Goal: Task Accomplishment & Management: Use online tool/utility

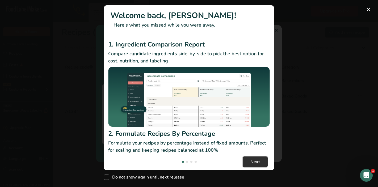
click at [258, 164] on span "Next" at bounding box center [256, 162] width 10 height 6
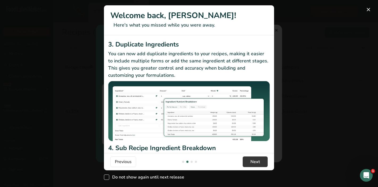
click at [151, 178] on span "Do not show again until next release" at bounding box center [146, 177] width 75 height 5
click at [107, 178] on input "Do not show again until next release" at bounding box center [105, 177] width 3 height 3
checkbox input "true"
click at [369, 10] on button "New Features" at bounding box center [368, 9] width 9 height 9
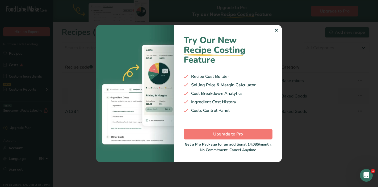
click at [278, 31] on div "Try Our New Recipe Costing .a-29{fill:none;stroke-linecap:round;stroke-width:3p…" at bounding box center [228, 94] width 108 height 138
click at [276, 29] on div "✕" at bounding box center [276, 30] width 3 height 6
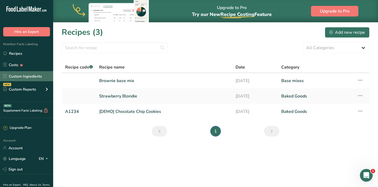
click at [26, 76] on link "Custom Ingredients" at bounding box center [26, 76] width 53 height 10
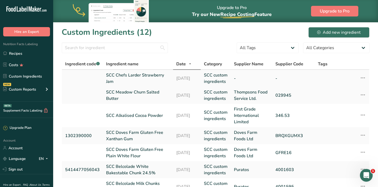
click at [115, 75] on link "SCC Chefs Larder Strawberry Jam" at bounding box center [138, 78] width 64 height 13
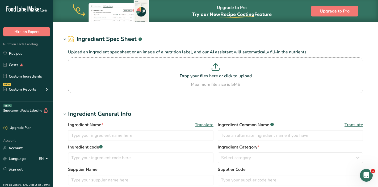
type input "SCC Chefs Larder Strawberry Jam"
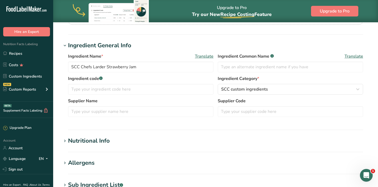
scroll to position [119, 0]
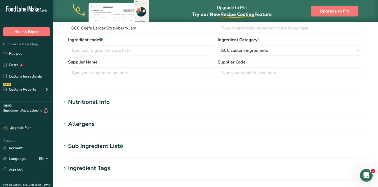
click at [197, 127] on h1 "Allergens" at bounding box center [216, 124] width 308 height 9
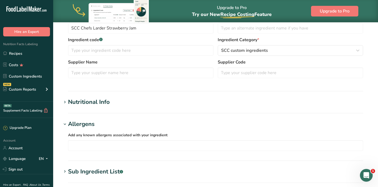
click at [183, 106] on h1 "Nutritional Info" at bounding box center [216, 102] width 308 height 9
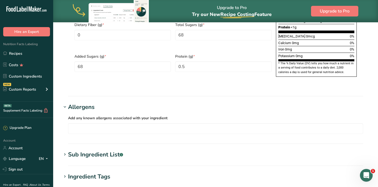
scroll to position [401, 0]
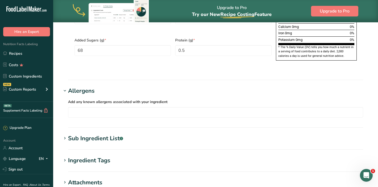
click at [186, 134] on h1 "Sub Ingredient List .a-a{fill:#347362;}.b-a{fill:#fff;}" at bounding box center [216, 138] width 308 height 9
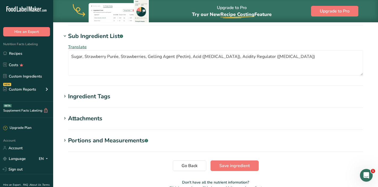
scroll to position [512, 0]
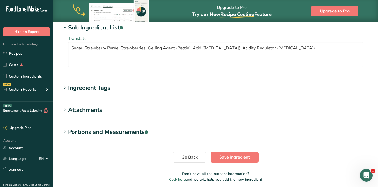
click at [116, 84] on section "Ingredient Tags Add tags Standard Tags Custom Tags Source of Antioxidants Prebi…" at bounding box center [216, 92] width 308 height 16
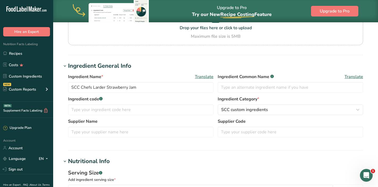
scroll to position [0, 0]
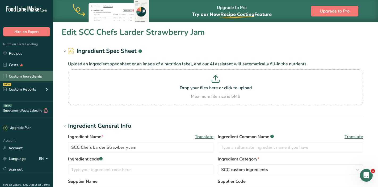
click at [31, 76] on link "Custom Ingredients" at bounding box center [26, 76] width 53 height 10
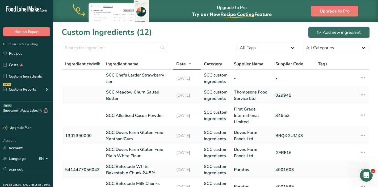
click at [315, 35] on button "Add new ingredient" at bounding box center [339, 32] width 61 height 11
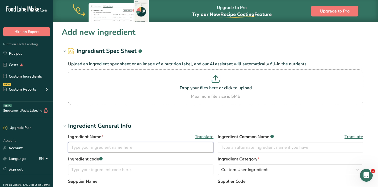
click at [126, 147] on input "text" at bounding box center [140, 147] width 145 height 11
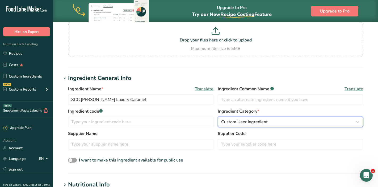
click at [232, 126] on button "Custom User Ingredient" at bounding box center [290, 122] width 145 height 11
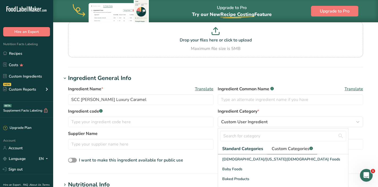
click at [283, 147] on span "Custom Categories .a-a{fill:#347362;}.b-a{fill:#fff;}" at bounding box center [292, 149] width 41 height 6
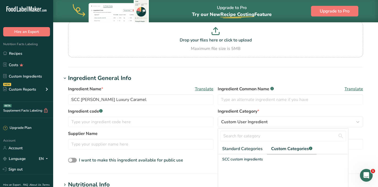
click at [246, 161] on span "SCC custom ingredients" at bounding box center [242, 160] width 41 height 6
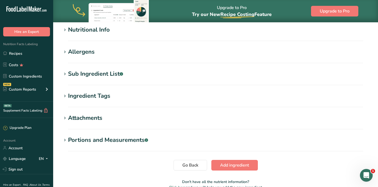
scroll to position [203, 0]
click at [163, 57] on section "Allergens Add any known allergens associated with your ingredient Soy Tree Nuts…" at bounding box center [216, 55] width 308 height 16
click at [78, 56] on div "Allergens" at bounding box center [81, 51] width 27 height 9
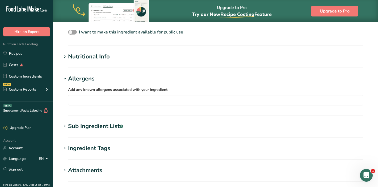
scroll to position [173, 0]
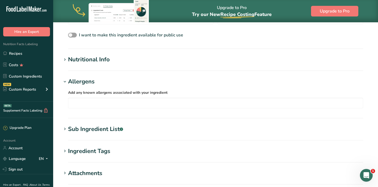
click at [80, 59] on div "Nutritional Info" at bounding box center [89, 59] width 42 height 9
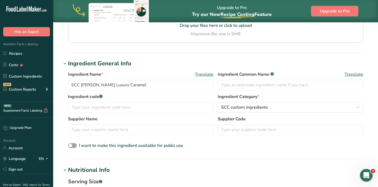
scroll to position [0, 0]
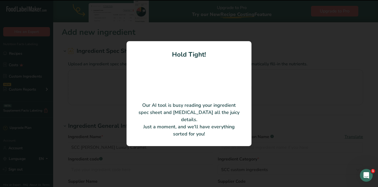
type input "Luxury Caramel CP023 SG"
type input "British Bakels Limited"
type input "5523 / 470008"
type input "100"
type input "427"
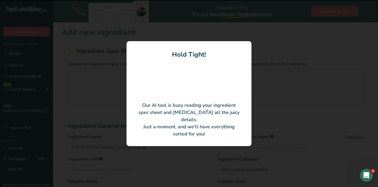
type KJ "1791"
type Fat "18"
type Fat "9.5"
type Fat "0"
type input "0"
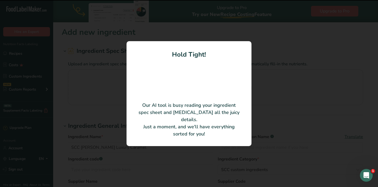
type input "0"
type Carbohydrates "62"
type Fiber "0"
type Sugars "49"
type Sugars "0"
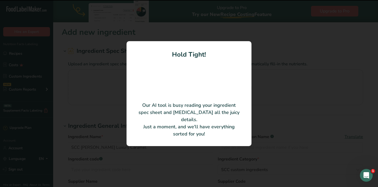
type input "4.9"
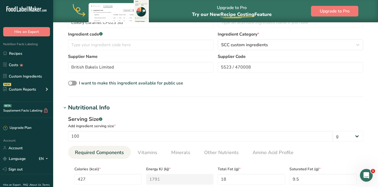
scroll to position [63, 0]
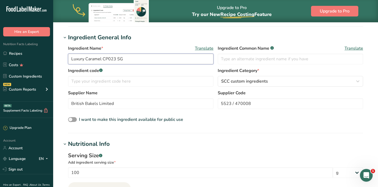
click at [73, 56] on input "Luxury Caramel CP023 SG" at bounding box center [140, 59] width 145 height 11
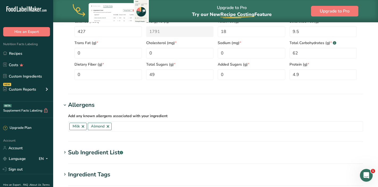
scroll to position [355, 0]
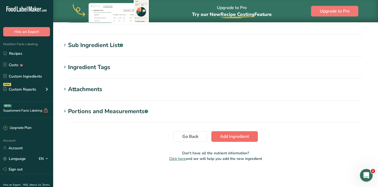
type input "SCC Renshaw Luxury Caramel (Ridic Rich)"
click at [232, 140] on button "Add ingredient" at bounding box center [234, 136] width 47 height 11
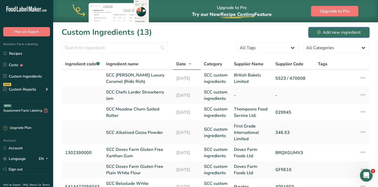
click at [336, 34] on div "Add new ingredient" at bounding box center [339, 32] width 44 height 6
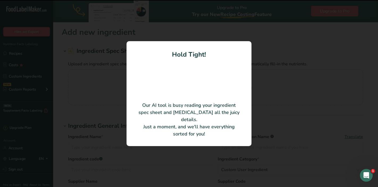
type input "Sugar, Vegetable Oils and Fats (Palm, Sunflower in Varying Proportions), Fat Re…"
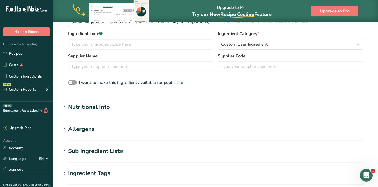
scroll to position [145, 0]
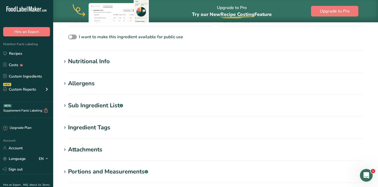
click at [122, 75] on section "Add new ingredient Ingredient Spec Sheet .a-a{fill:#347362;}.b-a{fill:#fff;} Up…" at bounding box center [215, 54] width 325 height 354
click at [83, 86] on div "Allergens" at bounding box center [81, 83] width 27 height 9
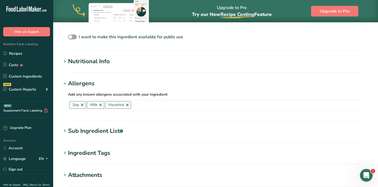
click at [83, 86] on div "Allergens" at bounding box center [81, 83] width 27 height 9
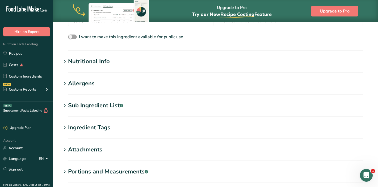
click at [88, 107] on div "Sub Ingredient List .a-a{fill:#347362;}.b-a{fill:#fff;}" at bounding box center [95, 105] width 55 height 9
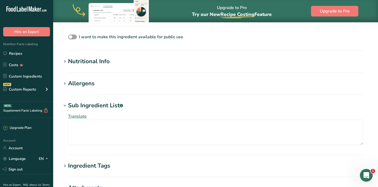
click at [88, 107] on div "Sub Ingredient List .a-a{fill:#347362;}.b-a{fill:#fff;}" at bounding box center [95, 105] width 55 height 9
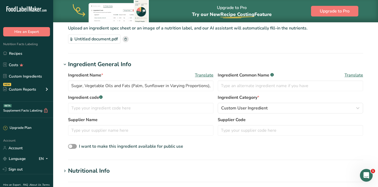
scroll to position [22, 0]
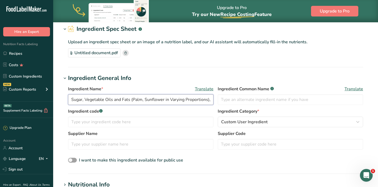
click at [87, 100] on input "Sugar, Vegetable Oils and Fats (Palm, Sunflower in Varying Proportions), Fat Re…" at bounding box center [140, 99] width 145 height 11
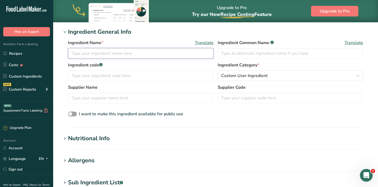
scroll to position [130, 0]
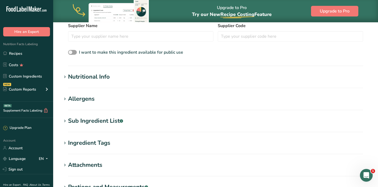
click at [87, 101] on div "Allergens" at bounding box center [81, 99] width 27 height 9
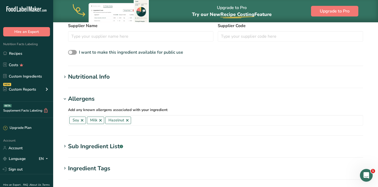
click at [91, 148] on div "Sub Ingredient List .a-a{fill:#347362;}.b-a{fill:#fff;}" at bounding box center [95, 146] width 55 height 9
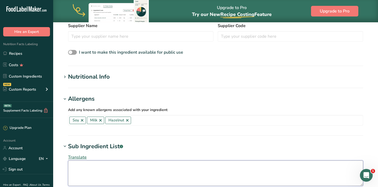
click at [88, 166] on textarea at bounding box center [215, 174] width 295 height 26
paste textarea "Sugar, Vegetable Oils and Fats (Palm, Sunflower in Varying Proportions), Fat Re…"
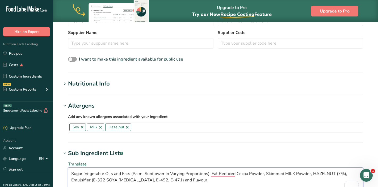
scroll to position [0, 0]
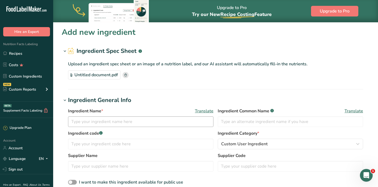
type textarea "Sugar, Vegetable Oils and Fats (Palm, Sunflower in Varying Proportions), Fat Re…"
click at [88, 126] on input "text" at bounding box center [140, 121] width 145 height 11
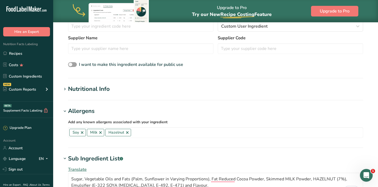
scroll to position [11, 0]
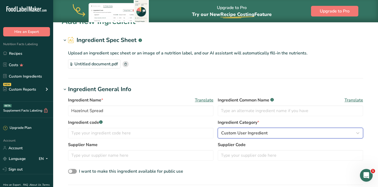
click at [270, 133] on div "Custom User Ingredient" at bounding box center [288, 133] width 135 height 6
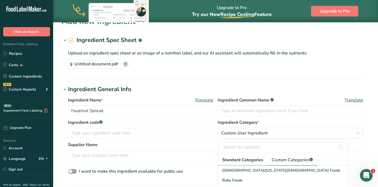
click at [283, 159] on span "Custom Categories .a-a{fill:#347362;}.b-a{fill:#fff;}" at bounding box center [292, 160] width 41 height 6
click at [254, 172] on span "SCC custom ingredients" at bounding box center [242, 171] width 41 height 6
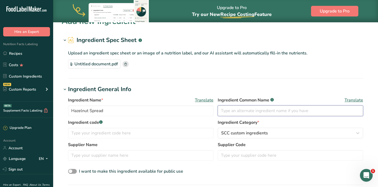
click at [244, 109] on input "text" at bounding box center [290, 111] width 145 height 11
click at [270, 99] on span "Ingredient Common Name .a-a{fill:#347362;}.b-a{fill:#fff;}" at bounding box center [246, 100] width 56 height 6
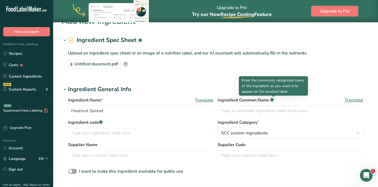
click at [273, 99] on icon at bounding box center [272, 99] width 1 height 1
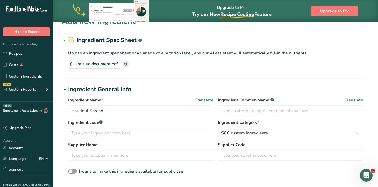
click at [273, 99] on icon at bounding box center [272, 99] width 1 height 1
click at [70, 110] on input "Hazelnut Spread" at bounding box center [140, 111] width 145 height 11
type input "SCC Vela Hazelnut Spread"
click at [235, 116] on div "Ingredient Name * Translate SCC Vela Hazelnut Spread Ingredient Common Name .a-…" at bounding box center [215, 108] width 295 height 22
click at [235, 114] on input "text" at bounding box center [290, 111] width 145 height 11
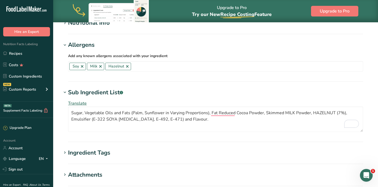
scroll to position [181, 0]
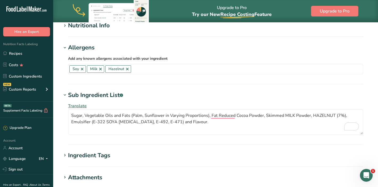
type input "Hazelnut Spread"
click at [181, 35] on section "Nutritional Info Serving Size .a-a{fill:#347362;}.b-a{fill:#fff;} Add ingredien…" at bounding box center [216, 29] width 308 height 16
click at [180, 27] on h1 "Nutritional Info" at bounding box center [216, 25] width 308 height 9
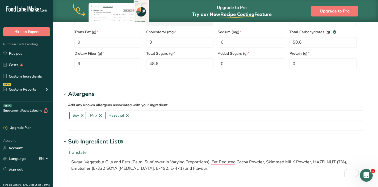
scroll to position [393, 0]
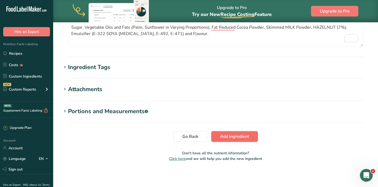
click at [234, 139] on span "Add ingredient" at bounding box center [234, 137] width 29 height 6
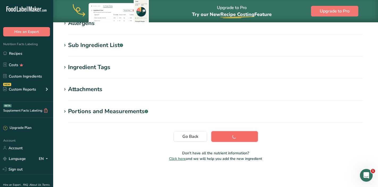
scroll to position [94, 0]
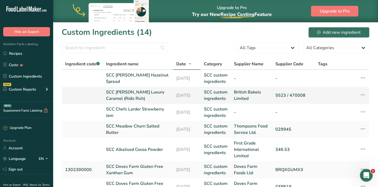
click at [364, 95] on icon at bounding box center [363, 95] width 6 height 10
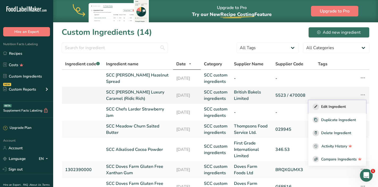
click at [355, 105] on div "Edit Ingredient" at bounding box center [337, 107] width 49 height 6
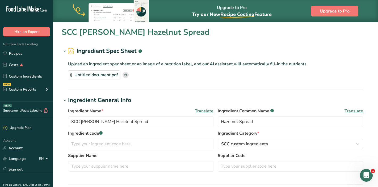
type input "SCC Renshaw Luxury Caramel (Ridic Rich)"
type input "British Bakels Limited"
type input "5523 / 470008"
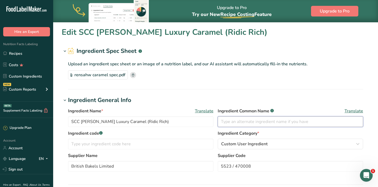
click at [228, 120] on input "text" at bounding box center [290, 121] width 145 height 11
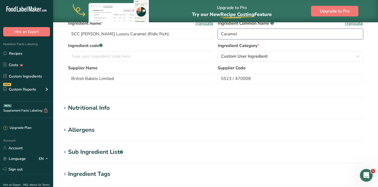
scroll to position [186, 0]
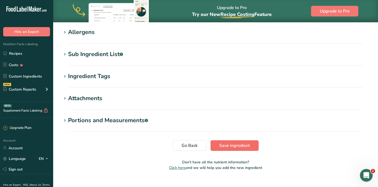
type input "Caramel"
click at [232, 145] on span "Save ingredient" at bounding box center [234, 146] width 31 height 6
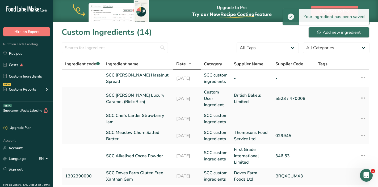
click at [365, 118] on icon at bounding box center [363, 119] width 6 height 10
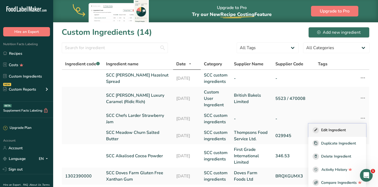
click at [353, 129] on div "Edit Ingredient" at bounding box center [337, 130] width 49 height 6
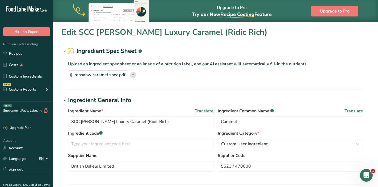
type input "SCC Chefs Larder Strawberry Jam"
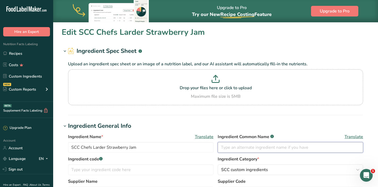
click at [289, 147] on input "text" at bounding box center [290, 147] width 145 height 11
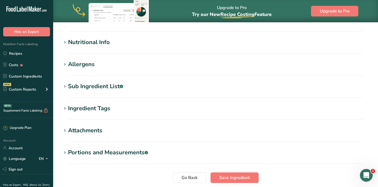
scroll to position [220, 0]
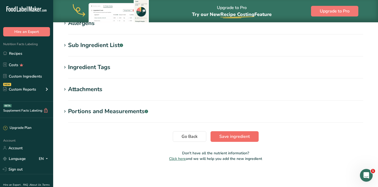
type input "Jam"
click at [240, 138] on span "Save ingredient" at bounding box center [234, 137] width 31 height 6
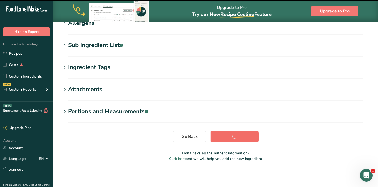
scroll to position [94, 0]
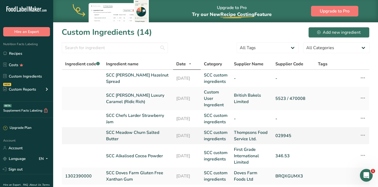
click at [362, 136] on icon at bounding box center [363, 136] width 6 height 10
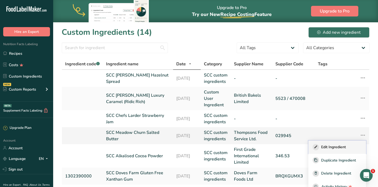
click at [341, 146] on span "Edit Ingredient" at bounding box center [333, 147] width 25 height 6
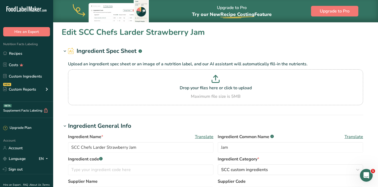
type input "SCC Meadow Churn Salted Butter"
type input "Thompsons Food Service Ltd."
type input "029945"
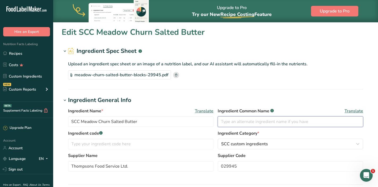
click at [282, 120] on input "text" at bounding box center [290, 121] width 145 height 11
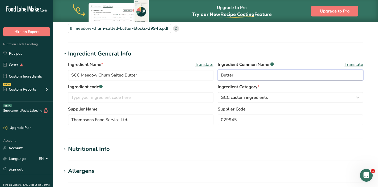
scroll to position [97, 0]
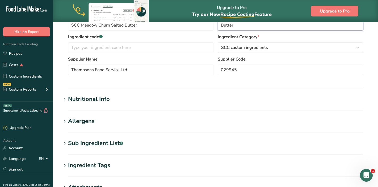
type input "Butter"
click at [250, 150] on section "Sub Ingredient List .a-a{fill:#347362;}.b-a{fill:#fff;} Translate Butter (MILK)…" at bounding box center [216, 147] width 308 height 16
click at [224, 140] on h1 "Sub Ingredient List .a-a{fill:#347362;}.b-a{fill:#fff;}" at bounding box center [216, 143] width 308 height 9
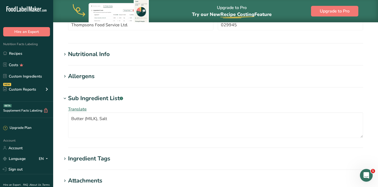
scroll to position [233, 0]
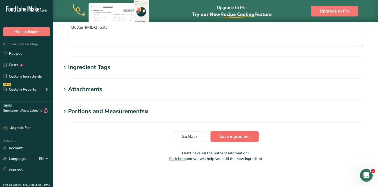
click at [228, 136] on span "Save ingredient" at bounding box center [234, 137] width 31 height 6
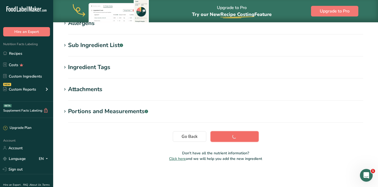
scroll to position [94, 0]
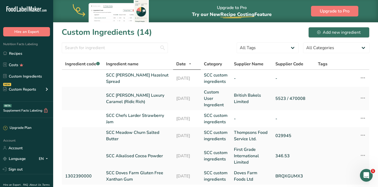
click at [365, 155] on icon at bounding box center [363, 156] width 6 height 10
click at [347, 166] on div "Edit Ingredient" at bounding box center [337, 167] width 49 height 6
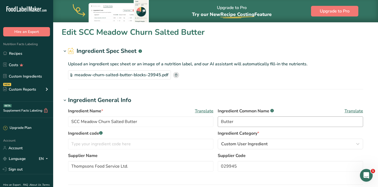
type input "SCC Alkalised Cocoa Powder"
type input "First Grade International Limited"
type input "346.53"
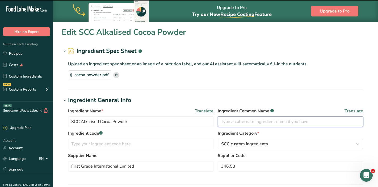
click at [264, 123] on input "text" at bounding box center [290, 121] width 145 height 11
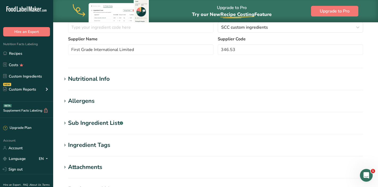
scroll to position [195, 0]
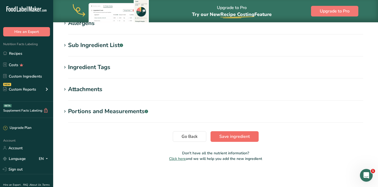
type input "Cocoa Powder"
click at [235, 134] on span "Save ingredient" at bounding box center [234, 137] width 31 height 6
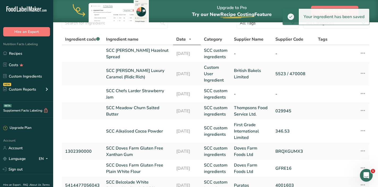
scroll to position [28, 0]
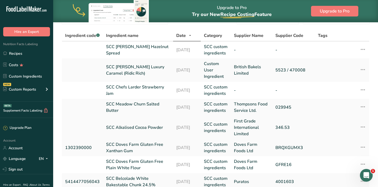
click at [364, 127] on icon at bounding box center [363, 127] width 6 height 10
click at [300, 152] on td "BRQXGUMX3" at bounding box center [293, 147] width 43 height 17
click at [369, 147] on td "Edit Ingredient Duplicate Ingredient Delete Ingredient Activity History Compare…" at bounding box center [362, 147] width 15 height 17
click at [366, 147] on icon at bounding box center [363, 148] width 6 height 10
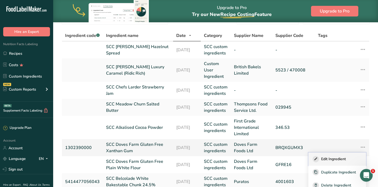
click at [348, 158] on div "Edit Ingredient" at bounding box center [337, 159] width 49 height 6
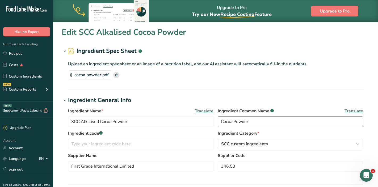
type input "SCC Doves Farm Gluten Free Xanthan Gum"
type input "1302390000"
type input "Doves Farm Foods Ltd"
type input "BRQXGUMX3"
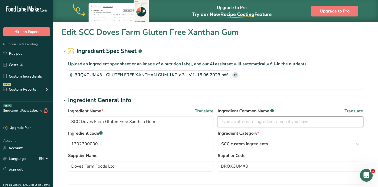
click at [273, 124] on input "text" at bounding box center [290, 121] width 145 height 11
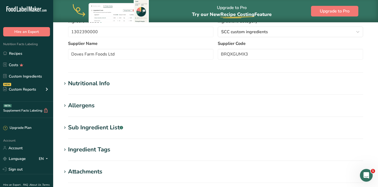
scroll to position [195, 0]
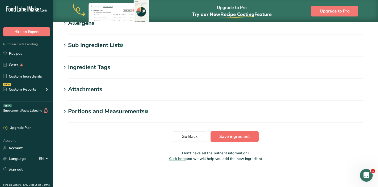
type input "Xanthan Gum"
click at [232, 140] on button "Save ingredient" at bounding box center [235, 136] width 48 height 11
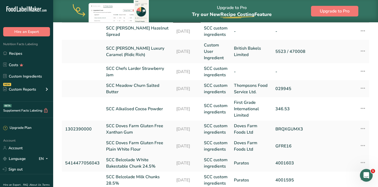
scroll to position [52, 0]
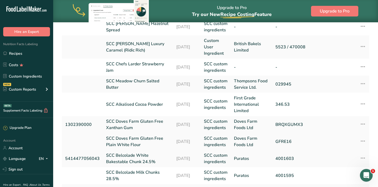
click at [360, 142] on icon at bounding box center [363, 141] width 6 height 10
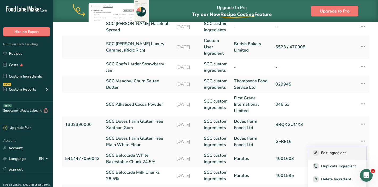
click at [348, 150] on div "Edit Ingredient" at bounding box center [337, 153] width 49 height 6
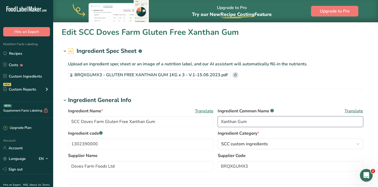
click at [264, 121] on input "Xanthan Gum" at bounding box center [290, 121] width 145 height 11
type input "SCC Doves Farm Gluten Free Plain White Flour"
type input "GFRE16"
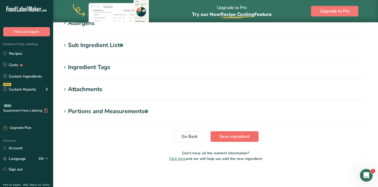
type input "Gluten Free Flour Blend"
click at [247, 139] on span "Save ingredient" at bounding box center [234, 137] width 31 height 6
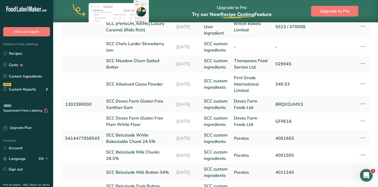
scroll to position [73, 0]
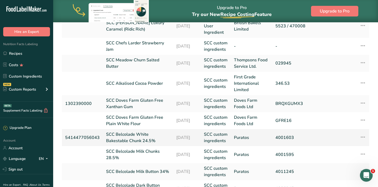
click at [361, 137] on icon at bounding box center [363, 137] width 6 height 10
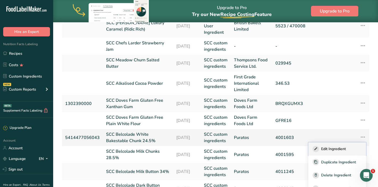
click at [336, 151] on span "Edit Ingredient" at bounding box center [333, 149] width 25 height 6
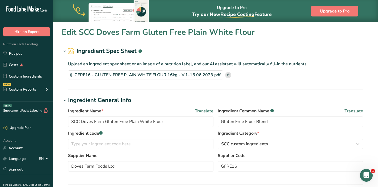
type input "SCC Belcolade White Bakestable Chunk 24.5%"
type input "5414477056043"
type input "Puratos"
type input "4001603"
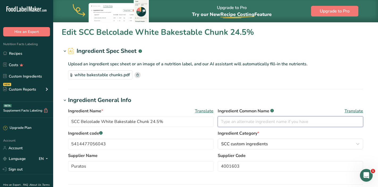
click at [265, 122] on input "text" at bounding box center [290, 121] width 145 height 11
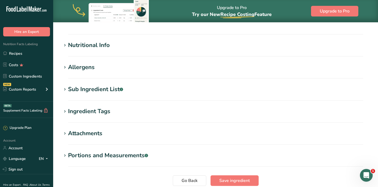
scroll to position [158, 0]
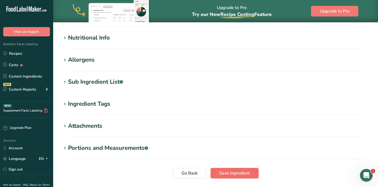
type input "White Chocolate Chunks"
click at [227, 171] on span "Save ingredient" at bounding box center [234, 173] width 31 height 6
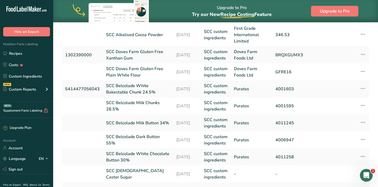
scroll to position [132, 0]
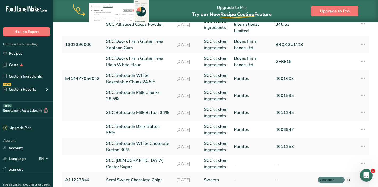
click at [364, 96] on icon at bounding box center [363, 95] width 6 height 10
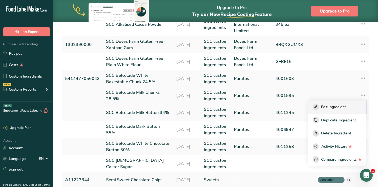
click at [337, 109] on span "Edit Ingredient" at bounding box center [333, 107] width 25 height 6
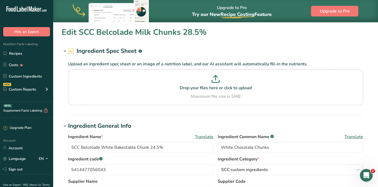
type input "SCC Belcolade Milk Chunks 28.5%"
type input "4001595"
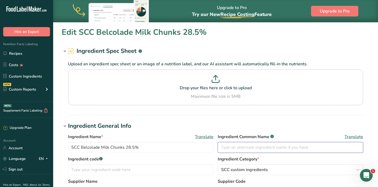
click at [276, 145] on input "text" at bounding box center [290, 147] width 145 height 11
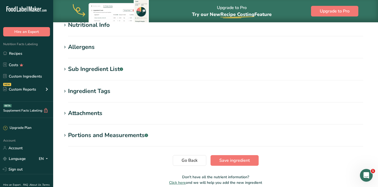
scroll to position [197, 0]
type input "Milk Chocolate Chunks"
click at [222, 158] on span "Save ingredient" at bounding box center [234, 160] width 31 height 6
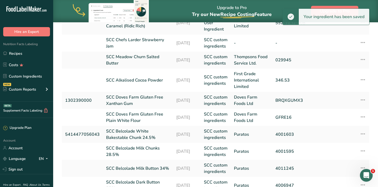
scroll to position [92, 0]
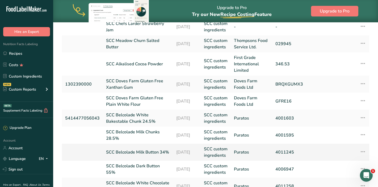
click at [361, 152] on icon at bounding box center [363, 152] width 6 height 10
click at [344, 163] on span "Edit Ingredient" at bounding box center [333, 164] width 25 height 6
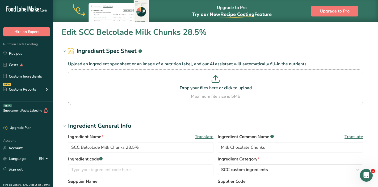
type input "SCC Belcolade Milk Button 34%"
type input "4011245"
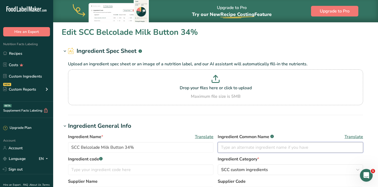
click at [281, 151] on input "text" at bounding box center [290, 147] width 145 height 11
type input "<"
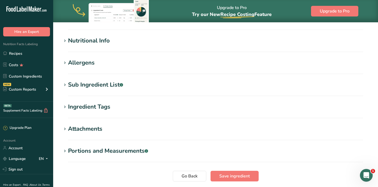
scroll to position [203, 0]
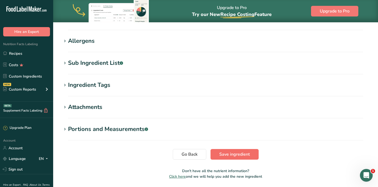
type input "Milk Chocolate"
click at [243, 156] on span "Save ingredient" at bounding box center [234, 154] width 31 height 6
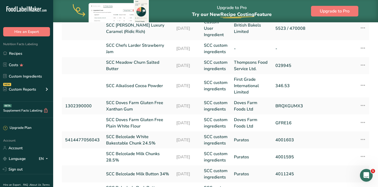
scroll to position [153, 0]
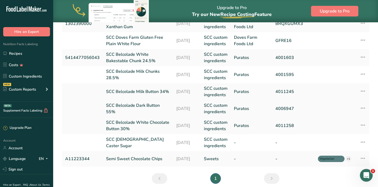
click at [359, 110] on div "Edit Ingredient Duplicate Ingredient Delete Ingredient Activity History Compare…" at bounding box center [362, 108] width 8 height 7
click at [362, 109] on icon at bounding box center [363, 108] width 6 height 10
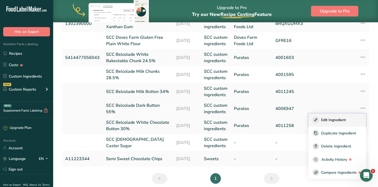
click at [338, 122] on span "Edit Ingredient" at bounding box center [333, 120] width 25 height 6
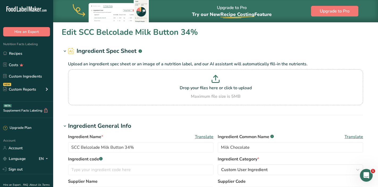
type input "SCC Belcolade Dark Button 55%"
type input "4006947"
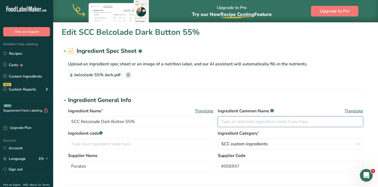
click at [294, 124] on input "text" at bounding box center [290, 121] width 145 height 11
type input "S"
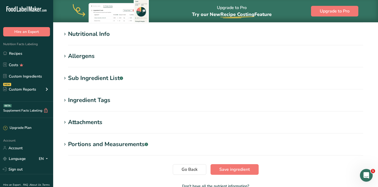
scroll to position [195, 0]
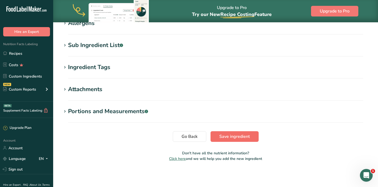
type input "Dark Chocolate"
click at [238, 139] on span "Save ingredient" at bounding box center [234, 137] width 31 height 6
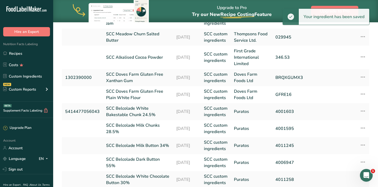
scroll to position [134, 0]
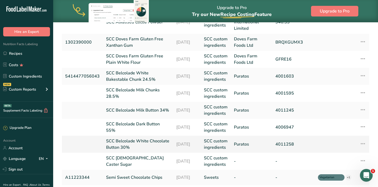
click at [364, 145] on icon at bounding box center [363, 144] width 6 height 10
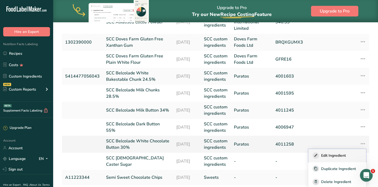
click at [351, 152] on button "Edit Ingredient" at bounding box center [338, 155] width 58 height 13
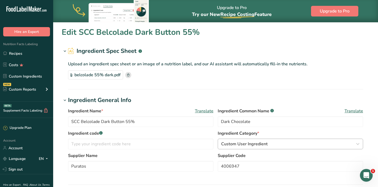
type input "SCC Belcolade White Chocolate Button 30%"
type input "4011258"
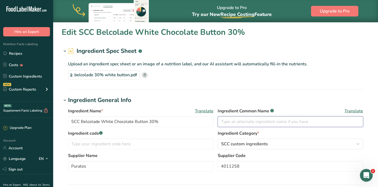
click at [268, 123] on input "text" at bounding box center [290, 121] width 145 height 11
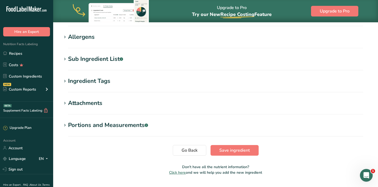
scroll to position [189, 0]
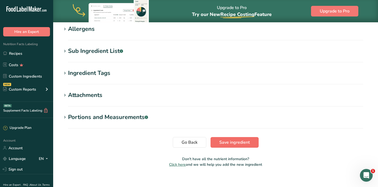
type input "White Chocolate"
click at [239, 138] on button "Save ingredient" at bounding box center [235, 142] width 48 height 11
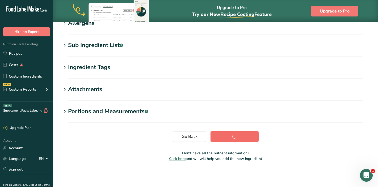
scroll to position [88, 0]
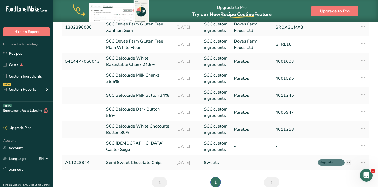
scroll to position [149, 0]
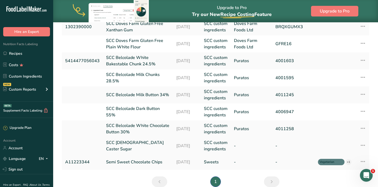
click at [362, 145] on icon at bounding box center [363, 146] width 6 height 10
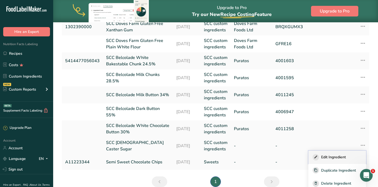
click at [334, 155] on span "Edit Ingredient" at bounding box center [333, 158] width 25 height 6
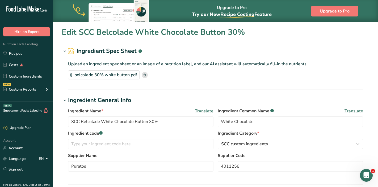
type input "SCC British Caster Sugar"
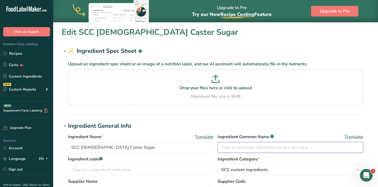
click at [251, 148] on input "text" at bounding box center [290, 147] width 145 height 11
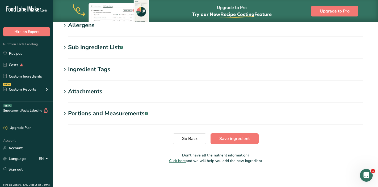
scroll to position [220, 0]
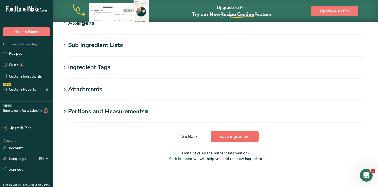
type input "Caster Sugar"
click at [235, 139] on span "Save ingredient" at bounding box center [234, 137] width 31 height 6
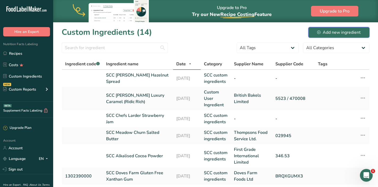
click at [327, 31] on div "Add new ingredient" at bounding box center [339, 32] width 44 height 6
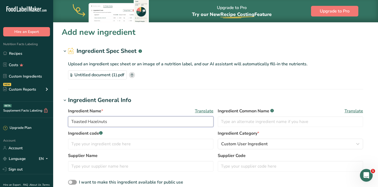
click at [70, 121] on input "Toasted Hazelnuts" at bounding box center [140, 121] width 145 height 11
click at [144, 121] on input "SCC Toasted Hazelnuts" at bounding box center [140, 121] width 145 height 11
type input "SCC Toasted Hazelnuts Pieces"
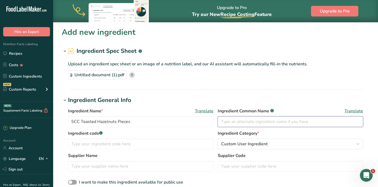
click at [261, 121] on input "text" at bounding box center [290, 121] width 145 height 11
type input "Hazelnuts"
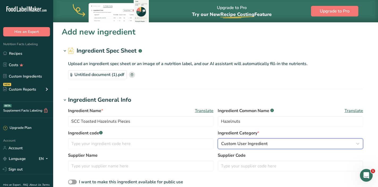
click at [276, 145] on div "Custom User Ingredient" at bounding box center [288, 144] width 135 height 6
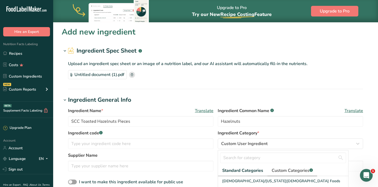
click at [277, 171] on span "Custom Categories .a-a{fill:#347362;}.b-a{fill:#fff;}" at bounding box center [292, 171] width 41 height 6
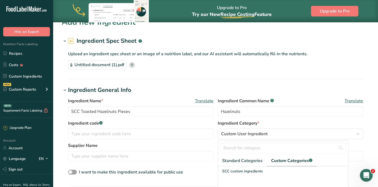
click at [274, 175] on div "SCC custom ingredients" at bounding box center [283, 171] width 130 height 10
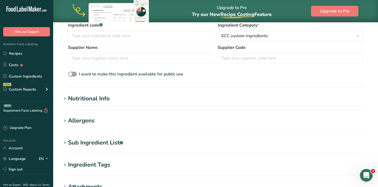
scroll to position [183, 0]
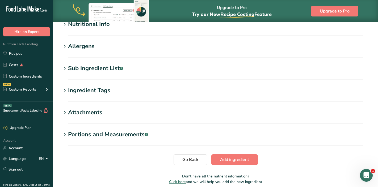
click at [137, 89] on h1 "Ingredient Tags" at bounding box center [216, 90] width 308 height 9
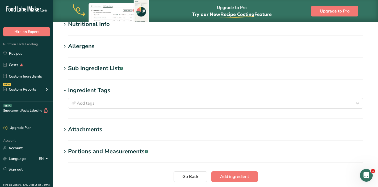
click at [132, 69] on h1 "Sub Ingredient List .a-a{fill:#347362;}.b-a{fill:#fff;}" at bounding box center [216, 68] width 308 height 9
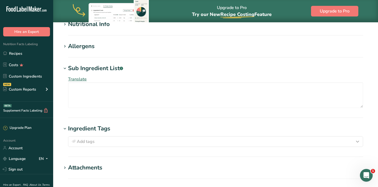
click at [126, 50] on h1 "Allergens" at bounding box center [216, 46] width 308 height 9
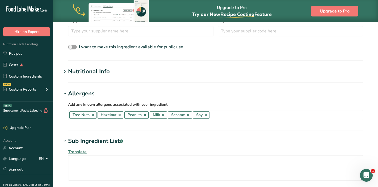
scroll to position [134, 0]
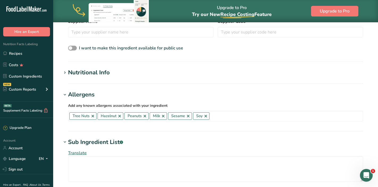
click at [124, 72] on h1 "Nutritional Info" at bounding box center [216, 72] width 308 height 9
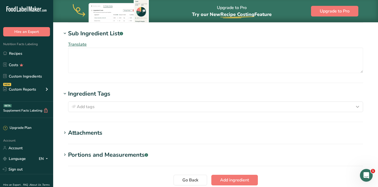
scroll to position [410, 0]
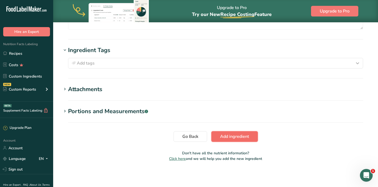
click at [244, 138] on span "Add ingredient" at bounding box center [234, 137] width 29 height 6
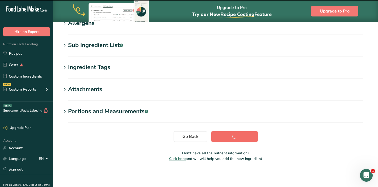
scroll to position [94, 0]
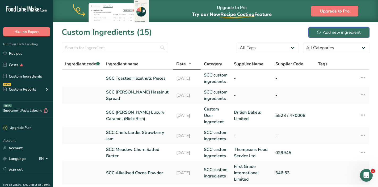
click at [328, 34] on div "Add new ingredient" at bounding box center [339, 32] width 44 height 6
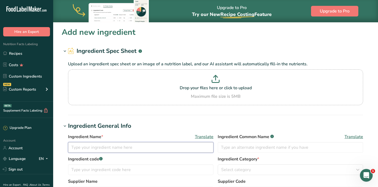
click at [110, 147] on input "text" at bounding box center [140, 147] width 145 height 11
click at [108, 149] on input "text" at bounding box center [140, 147] width 145 height 11
type input "H"
type input "s"
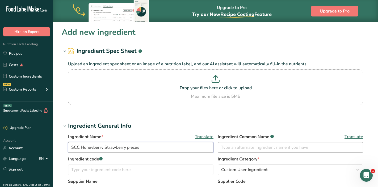
type input "SCC Honeyberry Strawberry pieces"
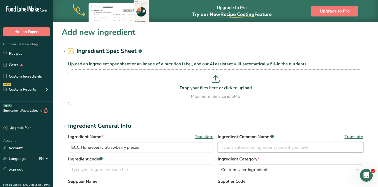
click at [226, 150] on input "text" at bounding box center [290, 147] width 145 height 11
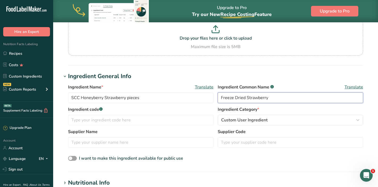
scroll to position [50, 0]
type input "Freeze Dried Strawberry"
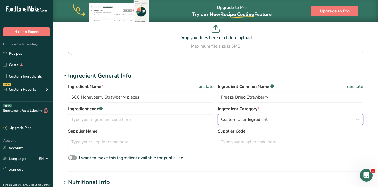
click at [247, 124] on button "Custom User Ingredient" at bounding box center [290, 119] width 145 height 11
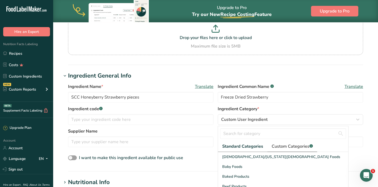
click at [276, 144] on span "Custom Categories .a-a{fill:#347362;}.b-a{fill:#fff;}" at bounding box center [292, 146] width 41 height 6
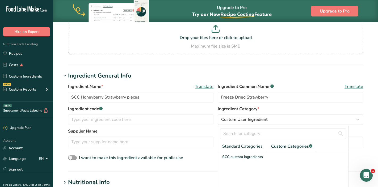
click at [262, 157] on span "SCC custom ingredients" at bounding box center [242, 157] width 41 height 6
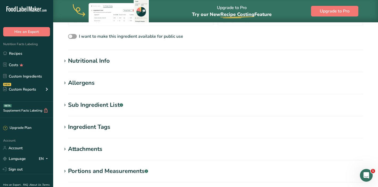
scroll to position [184, 0]
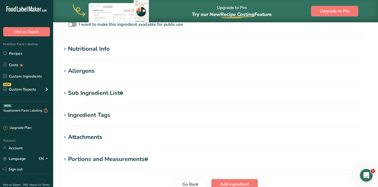
click at [141, 67] on h1 "Allergens" at bounding box center [216, 71] width 308 height 9
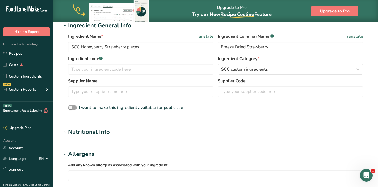
scroll to position [0, 0]
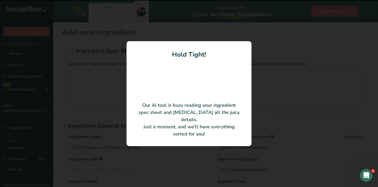
type input "Strawberry"
type input "SP0003"
type input "Honeyberry"
type input "FP-STR"
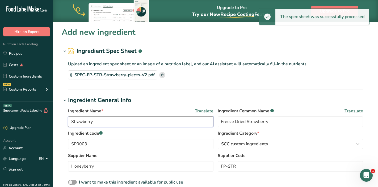
click at [120, 122] on input "Strawberry" at bounding box center [140, 121] width 145 height 11
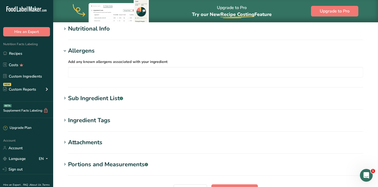
scroll to position [168, 0]
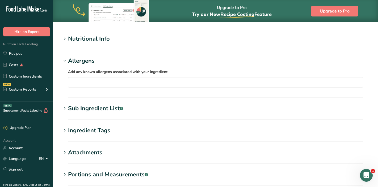
type input "SCC Honeyberry freeze dried strawberry pieces"
click at [155, 34] on section "Add new ingredient Ingredient Spec Sheet .a-a{fill:#347362;}.b-a{fill:#fff;} Up…" at bounding box center [215, 44] width 325 height 380
click at [151, 39] on h1 "Nutritional Info" at bounding box center [216, 39] width 308 height 9
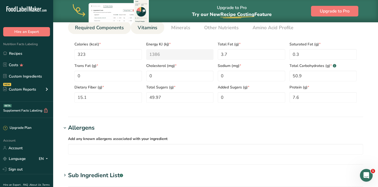
scroll to position [278, 0]
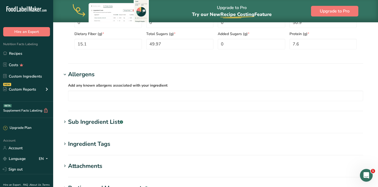
click at [130, 125] on h1 "Sub Ingredient List .a-a{fill:#347362;}.b-a{fill:#fff;}" at bounding box center [216, 122] width 308 height 9
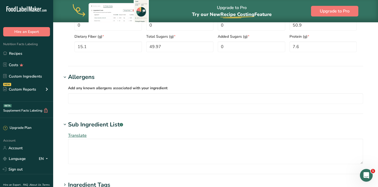
scroll to position [393, 0]
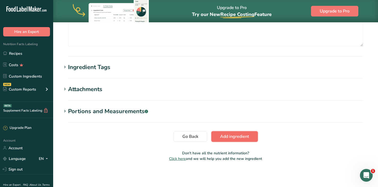
click at [251, 136] on button "Add ingredient" at bounding box center [234, 136] width 47 height 11
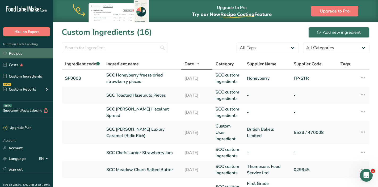
click at [25, 58] on link "Recipes" at bounding box center [26, 53] width 53 height 10
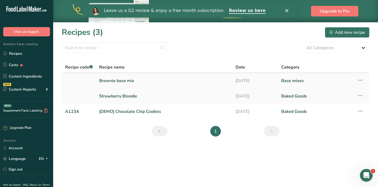
click at [120, 80] on link "Brownie base mix" at bounding box center [164, 80] width 130 height 11
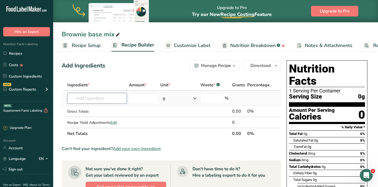
click at [112, 97] on input "text" at bounding box center [97, 98] width 60 height 11
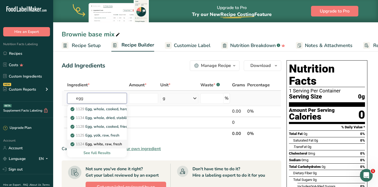
type input "egg"
drag, startPoint x: 99, startPoint y: 148, endPoint x: 97, endPoint y: 152, distance: 3.8
click at [97, 152] on div "1129 Egg, whole, cooked, hard-boiled 1134 Egg, whole, dried, stabilized, glucos…" at bounding box center [97, 131] width 60 height 53
click at [97, 152] on div "See full Results" at bounding box center [97, 153] width 51 height 6
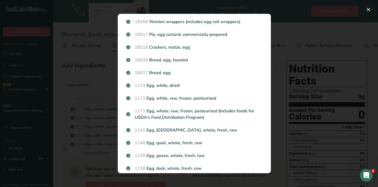
scroll to position [538, 0]
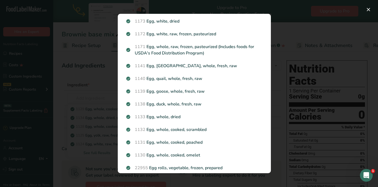
click at [77, 123] on div "Search results modal" at bounding box center [189, 93] width 378 height 187
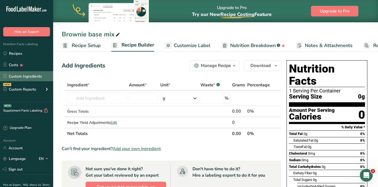
click at [30, 75] on link "Custom Ingredients" at bounding box center [26, 76] width 53 height 10
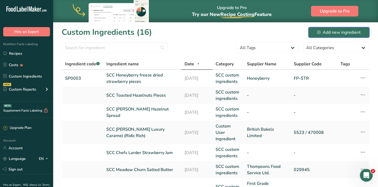
click at [322, 33] on div "Add new ingredient" at bounding box center [339, 32] width 44 height 6
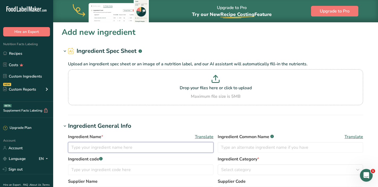
click at [89, 150] on input "text" at bounding box center [140, 147] width 145 height 11
click at [89, 147] on input "text" at bounding box center [140, 147] width 145 height 11
click at [117, 150] on input "text" at bounding box center [140, 147] width 145 height 11
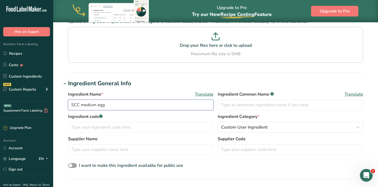
type input "SCC medium egg"
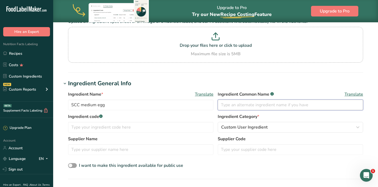
click at [288, 109] on input "text" at bounding box center [290, 105] width 145 height 11
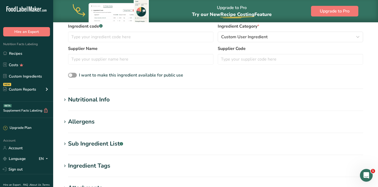
scroll to position [207, 0]
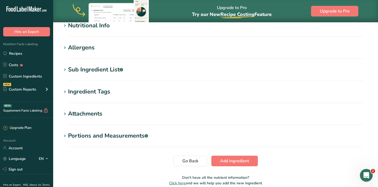
type input "Free Range Egg"
click at [146, 72] on h1 "Sub Ingredient List .a-a{fill:#347362;}.b-a{fill:#fff;}" at bounding box center [216, 69] width 308 height 9
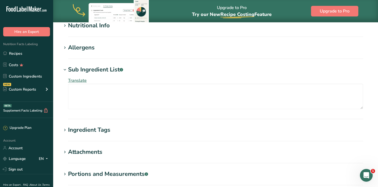
click at [120, 41] on section "Add new ingredient Ingredient Spec Sheet .a-a{fill:#347362;}.b-a{fill:#fff;} Up…" at bounding box center [215, 24] width 325 height 418
click at [120, 46] on h1 "Allergens" at bounding box center [216, 47] width 308 height 9
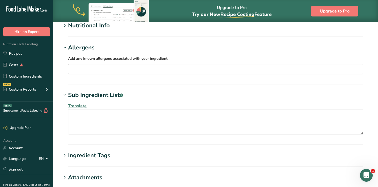
click at [119, 71] on input "text" at bounding box center [215, 69] width 295 height 8
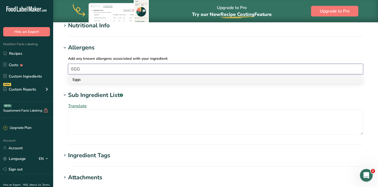
type input "EGG"
click at [111, 84] on link "Eggs" at bounding box center [215, 79] width 295 height 9
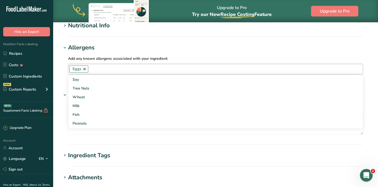
click at [354, 36] on section "Nutritional Info Serving Size .a-a{fill:#347362;}.b-a{fill:#fff;} Add ingredien…" at bounding box center [216, 29] width 308 height 16
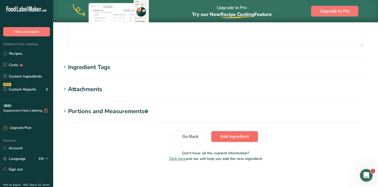
click at [240, 136] on span "Add ingredient" at bounding box center [234, 137] width 29 height 6
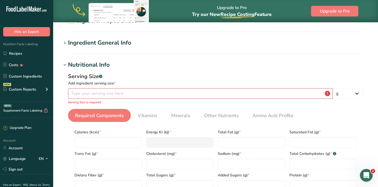
scroll to position [0, 0]
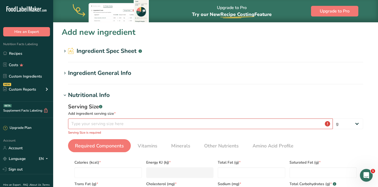
click at [122, 52] on h2 "Ingredient Spec Sheet .a-a{fill:#347362;}.b-a{fill:#fff;}" at bounding box center [105, 51] width 74 height 9
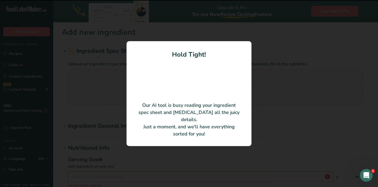
type input "100"
type input "277"
type KJ "1158"
type Fat "4.6"
type Fat "1.3"
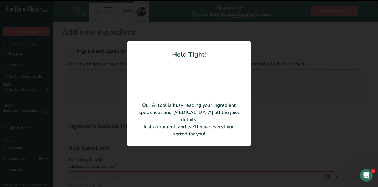
type Fat "0"
type input "0"
type Carbohydrates "0"
type Fiber "0"
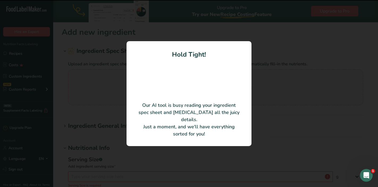
type Sugars "0"
type input "6.4"
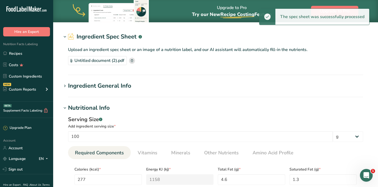
scroll to position [13, 0]
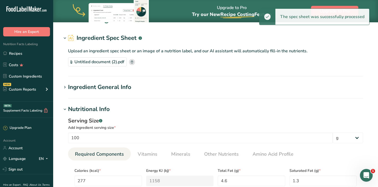
click at [175, 96] on section "Ingredient General Info Ingredient Name * Translate Egg Ingredient Common Name …" at bounding box center [216, 91] width 308 height 16
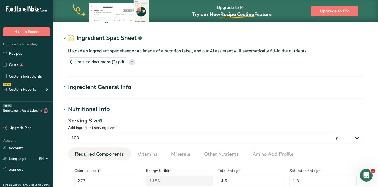
click at [120, 88] on div "Ingredient General Info" at bounding box center [99, 87] width 63 height 9
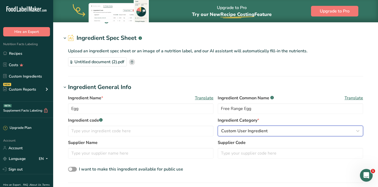
click at [251, 134] on span "Custom User Ingredient" at bounding box center [244, 131] width 47 height 6
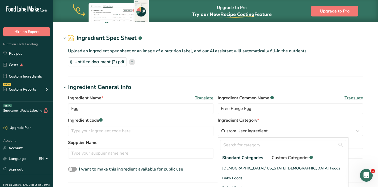
click at [284, 160] on span "Custom Categories .a-a{fill:#347362;}.b-a{fill:#fff;}" at bounding box center [292, 158] width 41 height 6
click at [253, 169] on span "SCC custom ingredients" at bounding box center [242, 169] width 41 height 6
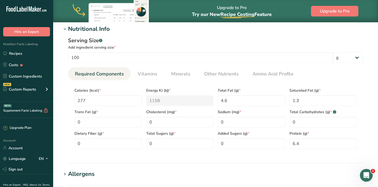
scroll to position [264, 0]
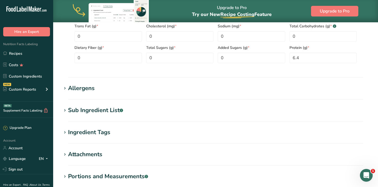
click at [193, 92] on h1 "Allergens" at bounding box center [216, 88] width 308 height 9
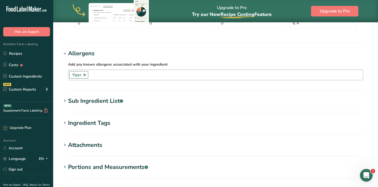
click at [193, 101] on h1 "Sub Ingredient List .a-a{fill:#347362;}.b-a{fill:#fff;}" at bounding box center [216, 101] width 308 height 9
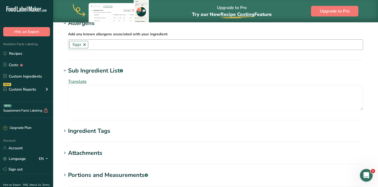
scroll to position [393, 0]
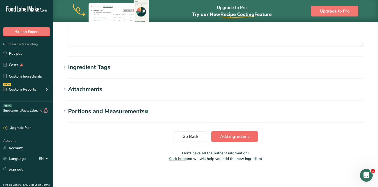
click at [235, 137] on span "Add ingredient" at bounding box center [234, 137] width 29 height 6
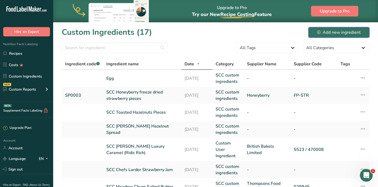
click at [324, 29] on div "Add new ingredient" at bounding box center [339, 32] width 44 height 6
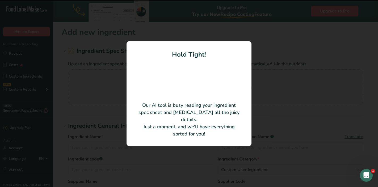
type input "Dark Soft Brown Sugar"
type input "BAKO Ltd."
type input "94070"
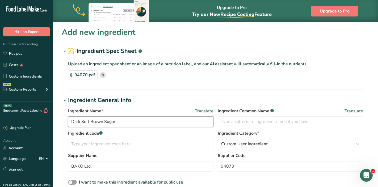
click at [73, 121] on input "Dark Soft Brown Sugar" at bounding box center [140, 121] width 145 height 11
type input "SCC Dark Soft Brown Sugar"
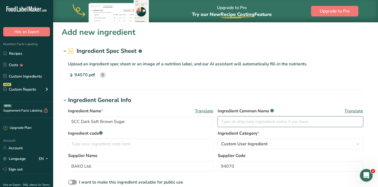
click at [238, 122] on input "text" at bounding box center [290, 121] width 145 height 11
type input "Dark Brown Sugar"
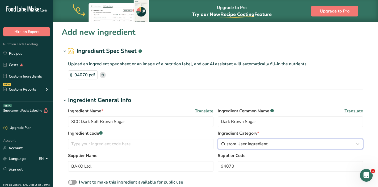
click at [241, 139] on button "Custom User Ingredient" at bounding box center [290, 144] width 145 height 11
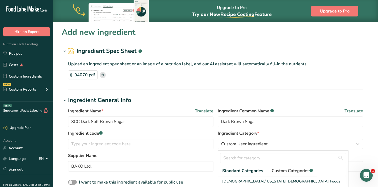
click at [296, 166] on link "Custom Categories .a-a{fill:#347362;}.b-a{fill:#fff;}" at bounding box center [293, 171] width 50 height 11
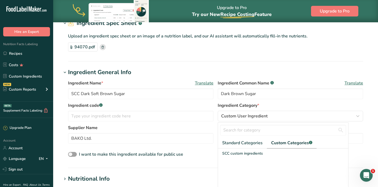
scroll to position [41, 0]
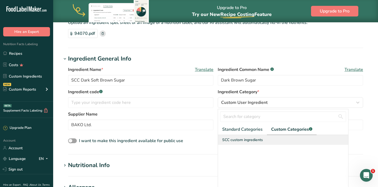
click at [252, 141] on span "SCC custom ingredients" at bounding box center [242, 140] width 41 height 6
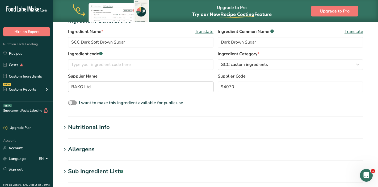
scroll to position [101, 0]
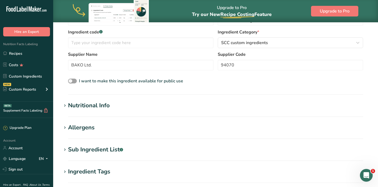
click at [127, 123] on section "Add new ingredient Ingredient Spec Sheet .a-a{fill:#347362;}.b-a{fill:#fff;} Up…" at bounding box center [215, 98] width 325 height 354
click at [94, 126] on div "Allergens" at bounding box center [81, 127] width 27 height 9
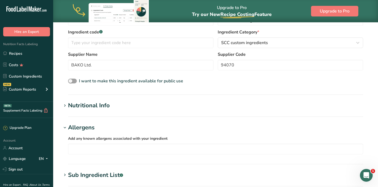
click at [92, 107] on div "Nutritional Info" at bounding box center [89, 105] width 42 height 9
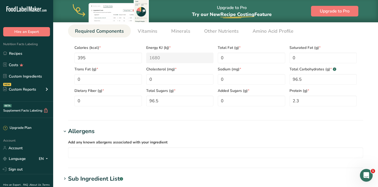
scroll to position [355, 0]
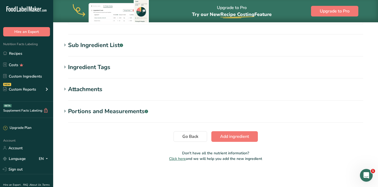
click at [96, 51] on section "Sub Ingredient List .a-a{fill:#347362;}.b-a{fill:#fff;} Translate Sugar (94%), …" at bounding box center [216, 49] width 308 height 16
click at [101, 44] on div "Sub Ingredient List .a-a{fill:#347362;}.b-a{fill:#fff;}" at bounding box center [95, 45] width 55 height 9
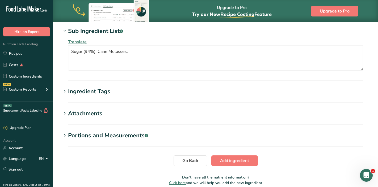
scroll to position [376, 0]
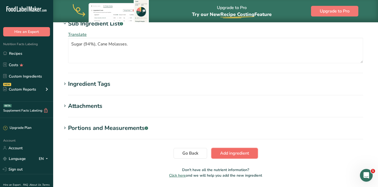
click at [245, 151] on span "Add ingredient" at bounding box center [234, 153] width 29 height 6
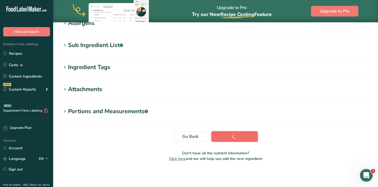
scroll to position [94, 0]
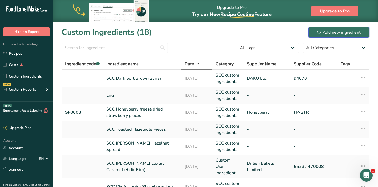
click at [326, 30] on div "Add new ingredient" at bounding box center [339, 32] width 44 height 6
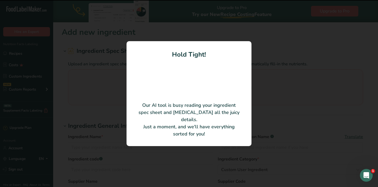
type input "Cornish Sea Salt flakes"
type input "Cornish Sea Salt Company"
type input "T15004"
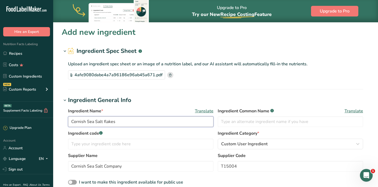
click at [69, 122] on input "Cornish Sea Salt flakes" at bounding box center [140, 121] width 145 height 11
type input "SCC Cornish Sea Salt flakes"
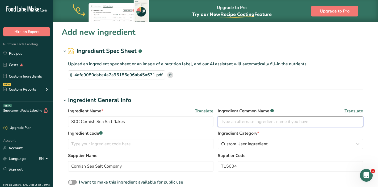
click at [248, 123] on input "text" at bounding box center [290, 121] width 145 height 11
type input "Sea Salt"
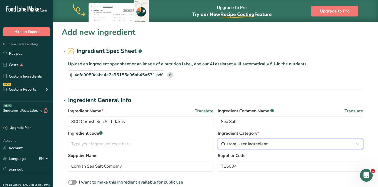
click at [258, 143] on span "Custom User Ingredient" at bounding box center [244, 144] width 47 height 6
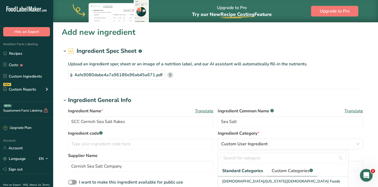
click at [288, 172] on span "Custom Categories .a-a{fill:#347362;}.b-a{fill:#fff;}" at bounding box center [292, 171] width 41 height 6
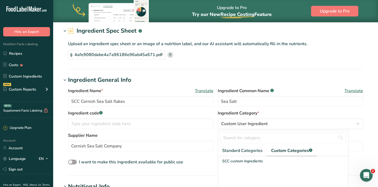
scroll to position [25, 0]
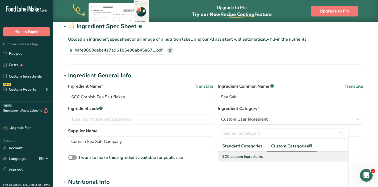
click at [261, 154] on span "SCC custom ingredients" at bounding box center [242, 157] width 41 height 6
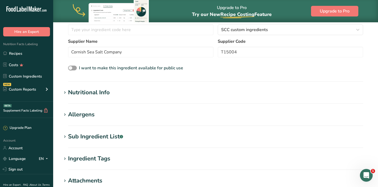
scroll to position [144, 0]
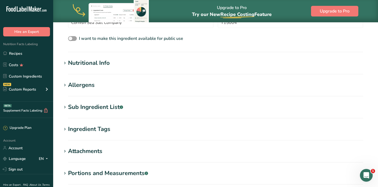
click at [151, 90] on section "Allergens Add any known allergens associated with your ingredient Soy Tree Nuts…" at bounding box center [216, 89] width 308 height 16
click at [78, 81] on div "Allergens" at bounding box center [81, 85] width 27 height 9
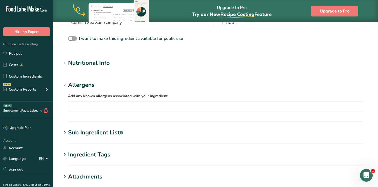
click at [78, 64] on div "Nutritional Info" at bounding box center [89, 63] width 42 height 9
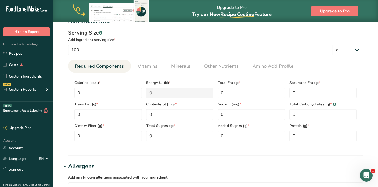
scroll to position [189, 0]
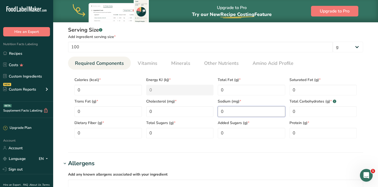
click at [228, 110] on input "0" at bounding box center [252, 111] width 68 height 11
type input "33.9"
click at [248, 152] on section "Nutritional Info Serving Size .a-a{fill:#347362;}.b-a{fill:#fff;} Add ingredien…" at bounding box center [216, 83] width 308 height 139
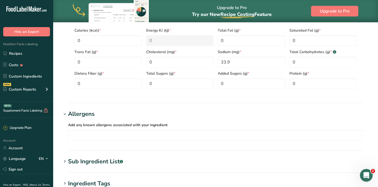
scroll to position [238, 0]
click at [248, 152] on section "Add new ingredient Ingredient Spec Sheet .a-a{fill:#347362;}.b-a{fill:#fff;} Up…" at bounding box center [215, 35] width 325 height 503
click at [197, 176] on section "Add new ingredient Ingredient Spec Sheet .a-a{fill:#347362;}.b-a{fill:#fff;} Up…" at bounding box center [215, 35] width 325 height 503
click at [97, 161] on div "Sub Ingredient List .a-a{fill:#347362;}.b-a{fill:#fff;}" at bounding box center [95, 161] width 55 height 9
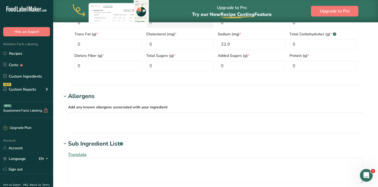
scroll to position [393, 0]
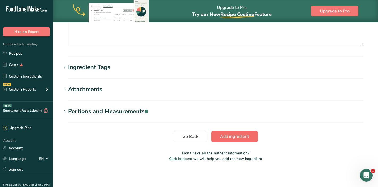
click at [228, 139] on span "Add ingredient" at bounding box center [234, 137] width 29 height 6
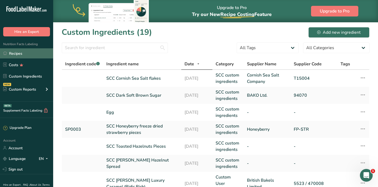
click at [15, 55] on link "Recipes" at bounding box center [26, 53] width 53 height 10
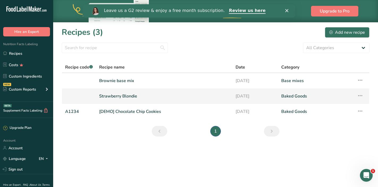
click at [111, 97] on link "Strawberry Blondie" at bounding box center [164, 96] width 130 height 11
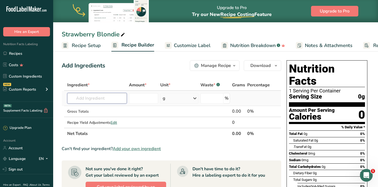
click at [111, 97] on input "text" at bounding box center [97, 98] width 60 height 11
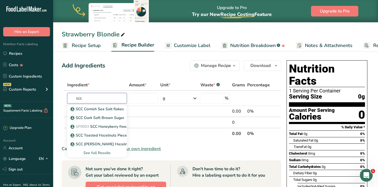
type input "scc"
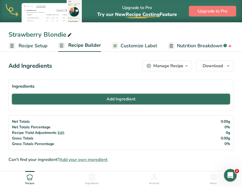
click at [128, 99] on span "Add Ingredient" at bounding box center [121, 99] width 29 height 6
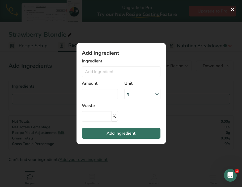
click at [120, 65] on div "Ingredient Almond flourrrrr 1211 Milk, whole, 3.25% milkfat, without added vita…" at bounding box center [121, 67] width 79 height 19
click at [115, 74] on input "Add ingredient modal" at bounding box center [121, 71] width 79 height 11
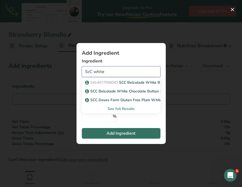
type input "ScC white"
drag, startPoint x: 241, startPoint y: 89, endPoint x: 324, endPoint y: 89, distance: 83.0
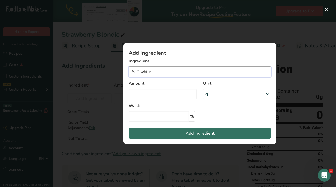
click at [186, 74] on input "ScC white" at bounding box center [200, 71] width 143 height 11
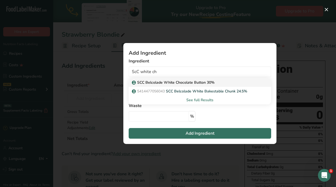
click at [188, 84] on p "SCC Belcolade White Chocolate Button 30%" at bounding box center [174, 83] width 82 height 6
type input "SCC Belcolade White Chocolate Button 30%"
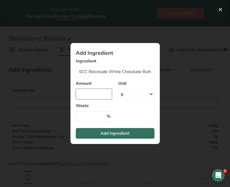
click at [100, 93] on input "Add ingredient modal" at bounding box center [94, 94] width 36 height 11
type input "880"
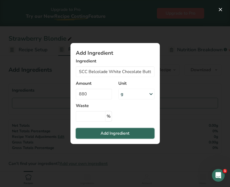
click at [90, 132] on button "Add Ingredient" at bounding box center [115, 133] width 79 height 11
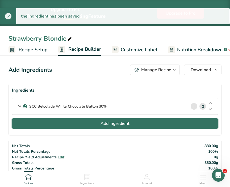
click at [94, 123] on button "Add Ingredient" at bounding box center [115, 123] width 206 height 11
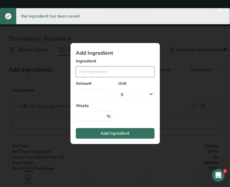
click at [107, 70] on input "Add ingredient modal" at bounding box center [115, 71] width 79 height 11
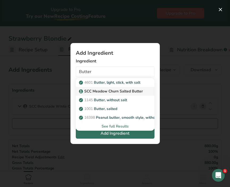
click at [97, 93] on p "SCC Meadow Churn Salted Butter" at bounding box center [111, 92] width 63 height 6
type input "SCC Meadow Churn Salted Butter"
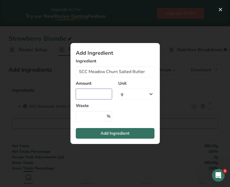
click at [98, 94] on input "Add ingredient modal" at bounding box center [94, 94] width 36 height 11
type input "680"
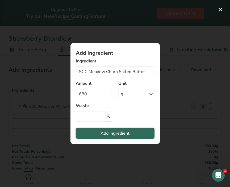
click at [97, 129] on button "Add Ingredient" at bounding box center [115, 133] width 79 height 11
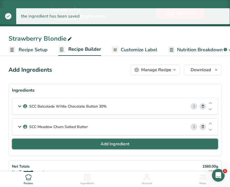
click at [99, 142] on button "Add Ingredient" at bounding box center [115, 144] width 206 height 11
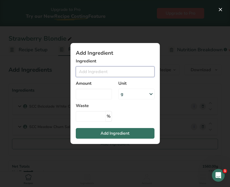
click at [93, 73] on input "Add ingredient modal" at bounding box center [115, 71] width 79 height 11
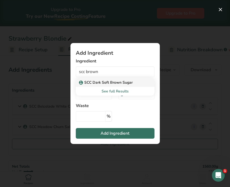
click at [95, 82] on p "SCC Dark Soft Brown Sugar" at bounding box center [106, 83] width 53 height 6
type input "SCC Dark Soft Brown Sugar"
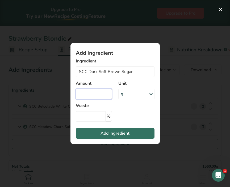
click at [87, 94] on input "Add ingredient modal" at bounding box center [94, 94] width 36 height 11
type input "880"
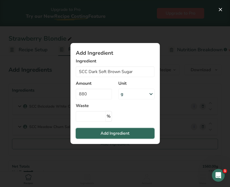
click at [122, 132] on span "Add Ingredient" at bounding box center [115, 133] width 29 height 6
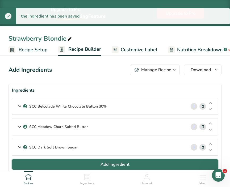
click at [95, 163] on button "Add Ingredient" at bounding box center [115, 164] width 206 height 11
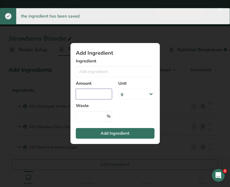
click at [86, 94] on input "Add ingredient modal" at bounding box center [94, 94] width 36 height 11
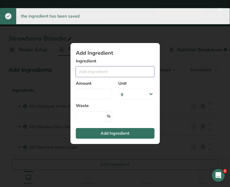
click at [86, 72] on input "Add ingredient modal" at bounding box center [115, 71] width 79 height 11
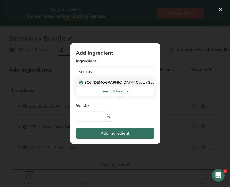
click at [99, 82] on p "SCC British Caster Sugar" at bounding box center [119, 83] width 78 height 6
type input "SCC British Caster Sugar"
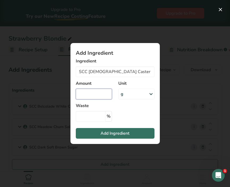
click at [101, 95] on input "Add ingredient modal" at bounding box center [94, 94] width 36 height 11
type input "360"
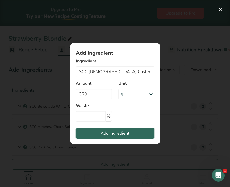
click at [114, 133] on span "Add Ingredient" at bounding box center [115, 133] width 29 height 6
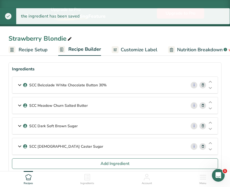
scroll to position [43, 0]
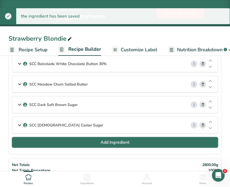
click at [82, 140] on button "Add Ingredient" at bounding box center [115, 142] width 206 height 11
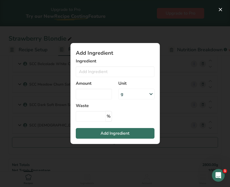
click at [86, 77] on div "Amount" at bounding box center [94, 90] width 43 height 26
click at [87, 73] on input "Add ingredient modal" at bounding box center [115, 71] width 79 height 11
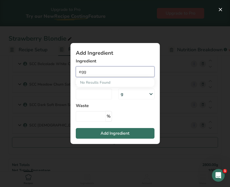
drag, startPoint x: 86, startPoint y: 72, endPoint x: 74, endPoint y: 72, distance: 12.5
click at [74, 72] on section "Add Ingredient Ingredient egg No Results Found Amount Unit g Weight Units g kg …" at bounding box center [114, 93] width 89 height 101
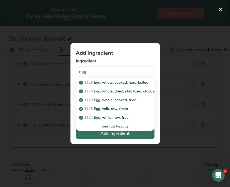
click at [101, 126] on div "See full Results" at bounding box center [115, 127] width 70 height 6
click at [109, 127] on section "Add Ingredient Ingredient egg 1129 Egg, whole, cooked, hard-boiled 1134 Egg, wh…" at bounding box center [114, 93] width 89 height 101
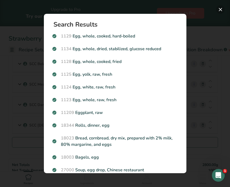
click at [221, 7] on button "Search results modal" at bounding box center [220, 9] width 9 height 9
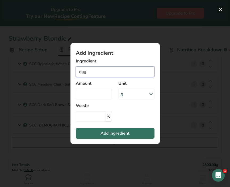
click at [107, 68] on input "egg" at bounding box center [115, 71] width 79 height 11
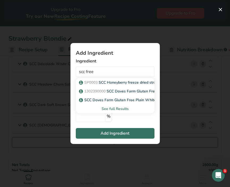
click at [117, 108] on div "See full Results" at bounding box center [115, 109] width 70 height 6
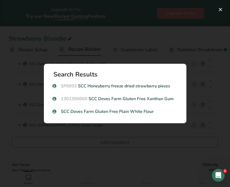
click at [185, 65] on section "Search Results SP0003 SCC Honeyberry freeze dried strawberry pieces 1302390000 …" at bounding box center [115, 94] width 143 height 60
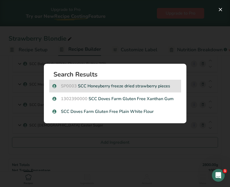
click at [147, 90] on div "SP0003 SCC Honeyberry freeze dried strawberry pieces" at bounding box center [115, 86] width 132 height 13
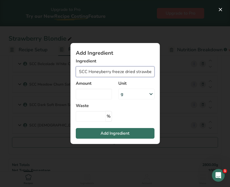
click at [106, 72] on input "SCC Honeyberry freeze dried strawberry pieces" at bounding box center [115, 71] width 79 height 11
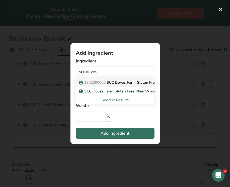
click at [119, 81] on p "1302390000 SCC Doves Farm Gluten Free Xanthan Gum" at bounding box center [130, 83] width 101 height 6
type input "SCC Doves Farm Gluten Free Xanthan Gum"
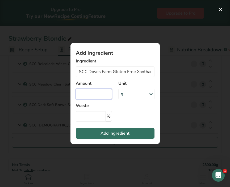
click at [98, 91] on input "Add ingredient modal" at bounding box center [94, 94] width 36 height 11
type input "20"
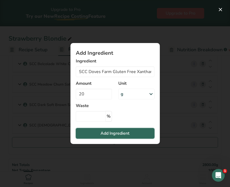
click at [122, 133] on span "Add Ingredient" at bounding box center [115, 133] width 29 height 6
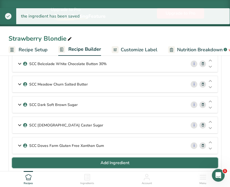
click at [119, 159] on button "Add Ingredient" at bounding box center [115, 163] width 206 height 11
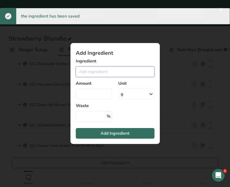
click at [107, 69] on input "Add ingredient modal" at bounding box center [115, 71] width 79 height 11
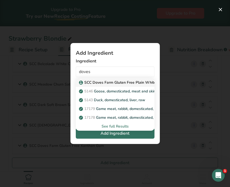
click at [117, 86] on link "SCC Doves Farm Gluten Free Plain White Flour" at bounding box center [115, 82] width 79 height 9
type input "SCC Doves Farm Gluten Free Plain White Flour"
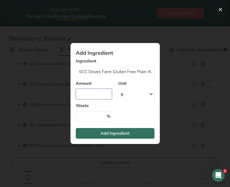
click at [106, 93] on input "Add ingredient modal" at bounding box center [94, 94] width 36 height 11
type input "880"
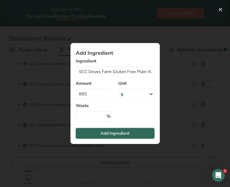
click at [119, 132] on span "Add Ingredient" at bounding box center [115, 133] width 29 height 6
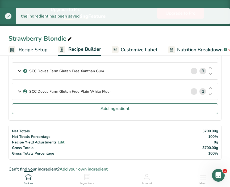
scroll to position [126, 0]
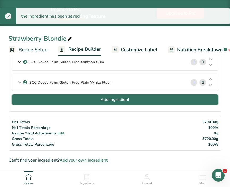
click at [86, 102] on button "Add Ingredient" at bounding box center [115, 99] width 206 height 11
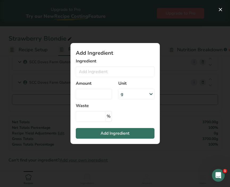
click at [93, 78] on div "Amount" at bounding box center [94, 90] width 43 height 26
click at [96, 70] on input "Add ingredient modal" at bounding box center [115, 71] width 79 height 11
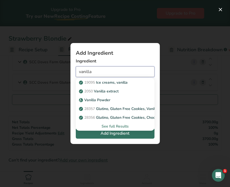
type input "vanilla"
click at [172, 137] on div "Add ingredient modal" at bounding box center [115, 93] width 230 height 187
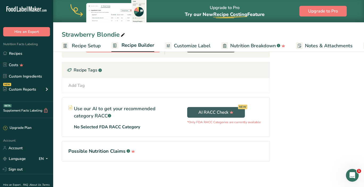
scroll to position [0, 0]
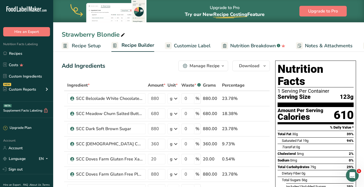
click at [86, 48] on span "Recipe Setup" at bounding box center [86, 45] width 29 height 7
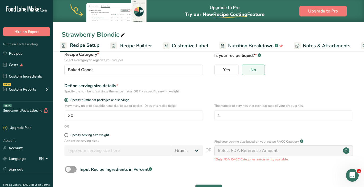
scroll to position [51, 0]
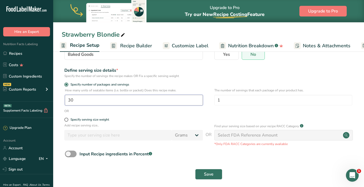
click at [83, 101] on input "30" at bounding box center [134, 100] width 138 height 11
type input "1"
type input "60"
click at [207, 181] on div "Save" at bounding box center [209, 174] width 294 height 17
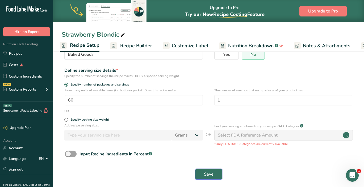
click at [208, 177] on span "Save" at bounding box center [209, 174] width 10 height 6
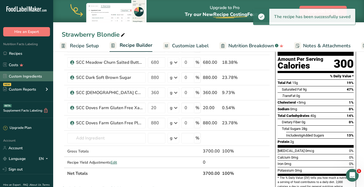
click at [35, 74] on link "Custom Ingredients" at bounding box center [26, 76] width 53 height 10
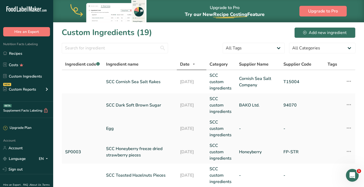
click at [109, 127] on link "Egg" at bounding box center [140, 129] width 68 height 6
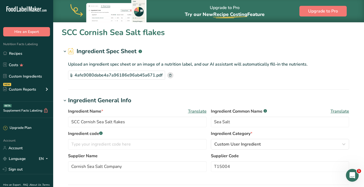
type input "Egg"
type input "Free Range Egg"
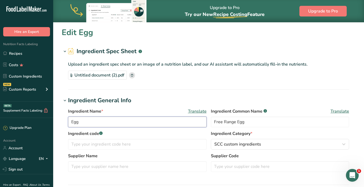
click at [74, 122] on input "Egg" at bounding box center [137, 122] width 139 height 11
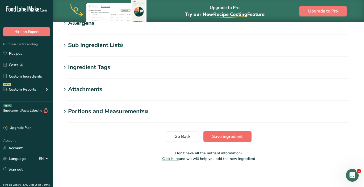
type input "SCC egg"
click at [227, 137] on span "Save ingredient" at bounding box center [227, 137] width 31 height 6
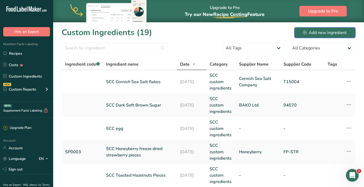
click at [316, 29] on button "Add new ingredient" at bounding box center [324, 32] width 61 height 11
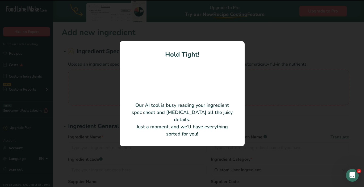
type input "Vanilla Natural Flavouring"
type input "Foodie Flavours Ltd."
type input "13396"
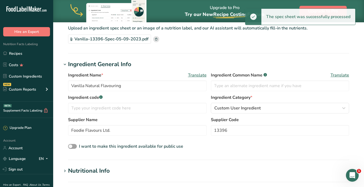
scroll to position [36, 0]
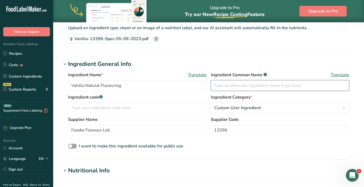
click at [219, 85] on input "text" at bounding box center [280, 85] width 139 height 11
type input "V"
type input "Natural Vanilla Flavouring"
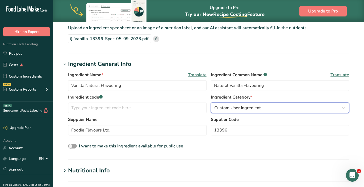
click at [236, 107] on span "Custom User Ingredient" at bounding box center [237, 108] width 47 height 6
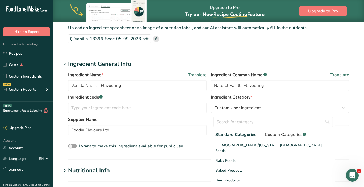
click at [273, 136] on span "Custom Categories .a-a{fill:#347362;}.b-a{fill:#fff;}" at bounding box center [285, 135] width 41 height 6
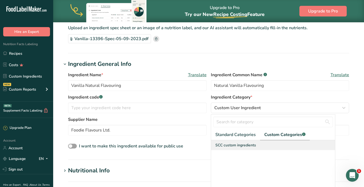
click at [240, 148] on span "SCC custom ingredients" at bounding box center [235, 146] width 41 height 6
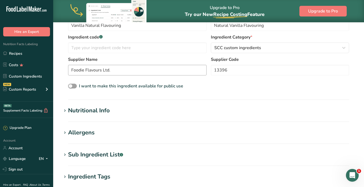
scroll to position [116, 0]
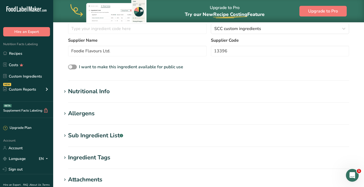
click at [140, 113] on h1 "Allergens" at bounding box center [209, 113] width 294 height 9
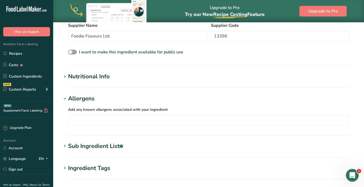
scroll to position [133, 0]
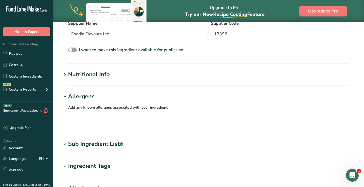
click at [137, 145] on h1 "Sub Ingredient List .a-a{fill:#347362;}.b-a{fill:#fff;}" at bounding box center [209, 144] width 294 height 9
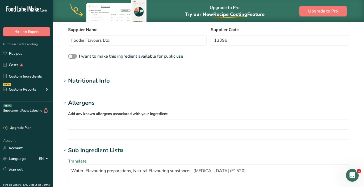
scroll to position [151, 0]
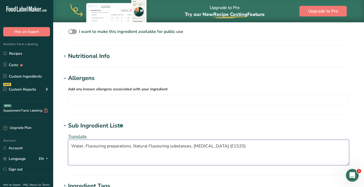
click at [125, 148] on textarea "Water, Flavouring preparations, Natural Flavouring substances, propylene glycol…" at bounding box center [208, 153] width 281 height 26
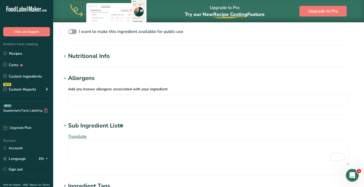
click at [267, 125] on h1 "Sub Ingredient List .a-a{fill:#347362;}.b-a{fill:#fff;}" at bounding box center [209, 126] width 294 height 9
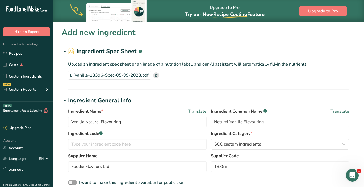
scroll to position [232, 0]
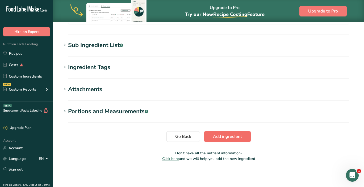
click at [238, 135] on span "Add ingredient" at bounding box center [227, 137] width 29 height 6
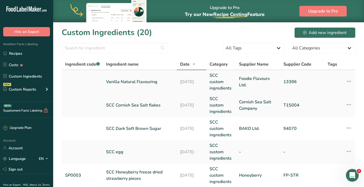
click at [132, 83] on link "Vanilla Natural Flavouring" at bounding box center [140, 82] width 68 height 6
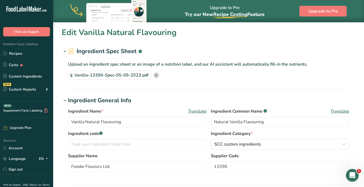
type input "300"
type KJ "1255.2"
type Fat "0"
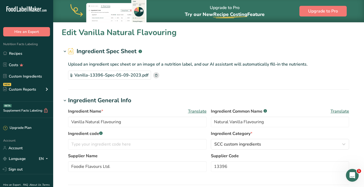
type input "0"
type Carbohydrates "0"
type Fiber "0"
type Sugars "0"
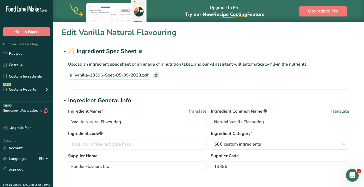
type Sugars "0"
type input "0"
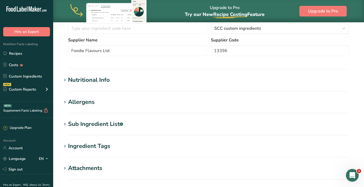
scroll to position [117, 0]
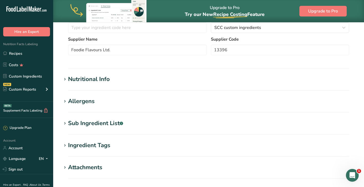
click at [123, 81] on h1 "Nutritional Info" at bounding box center [209, 79] width 294 height 9
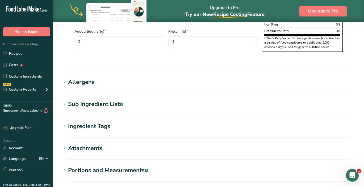
scroll to position [431, 0]
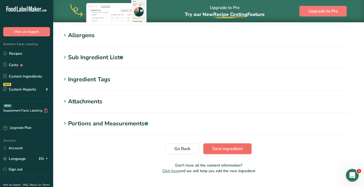
click at [228, 146] on span "Save ingredient" at bounding box center [227, 149] width 31 height 6
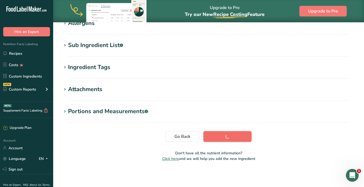
scroll to position [94, 0]
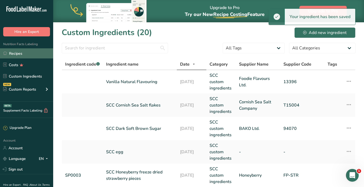
click at [24, 51] on link "Recipes" at bounding box center [26, 53] width 53 height 10
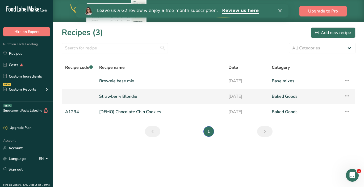
click at [119, 98] on link "Strawberry Blondie" at bounding box center [160, 96] width 123 height 11
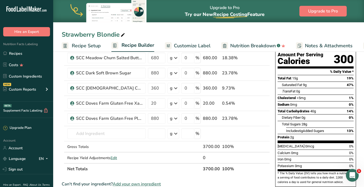
scroll to position [63, 0]
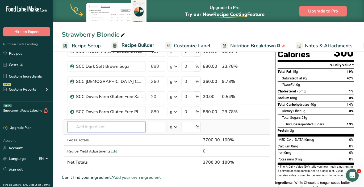
click at [115, 123] on input "text" at bounding box center [106, 127] width 78 height 11
type input "s"
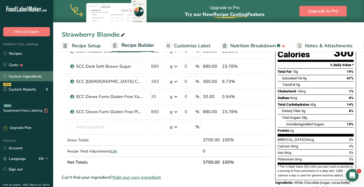
click at [36, 74] on link "Custom Ingredients" at bounding box center [26, 76] width 53 height 10
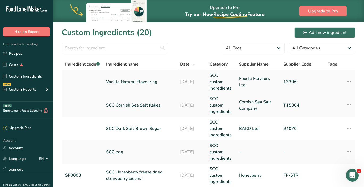
click at [116, 82] on link "Vanilla Natural Flavouring" at bounding box center [140, 82] width 68 height 6
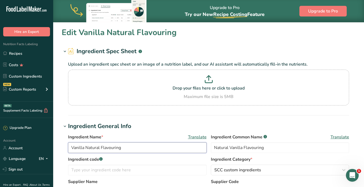
click at [73, 147] on input "Vanilla Natural Flavouring" at bounding box center [137, 148] width 139 height 11
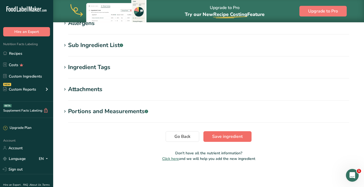
type input "SCC Vanilla Natural Flavouring"
click at [215, 137] on span "Save ingredient" at bounding box center [227, 137] width 31 height 6
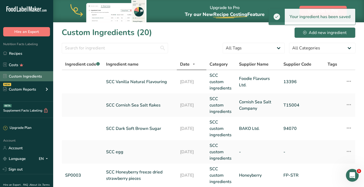
click at [27, 73] on link "Custom Ingredients" at bounding box center [26, 76] width 53 height 10
click at [22, 47] on div "Nutrition Facts Labeling Recipes Costs Custom Ingredients NEW Custom Reports Me…" at bounding box center [26, 68] width 53 height 65
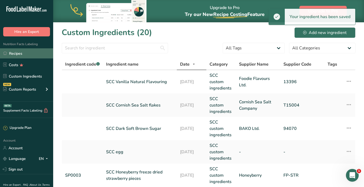
click at [22, 51] on link "Recipes" at bounding box center [26, 53] width 53 height 10
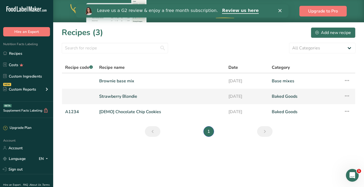
click at [113, 98] on link "Strawberry Blondie" at bounding box center [160, 96] width 123 height 11
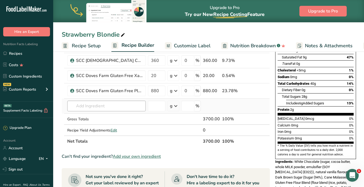
scroll to position [83, 0]
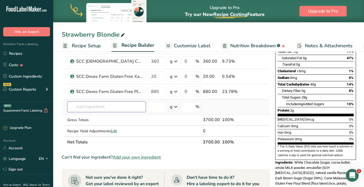
click at [94, 106] on input "text" at bounding box center [106, 107] width 78 height 11
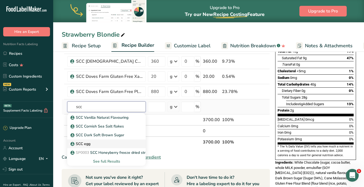
type input "scc"
click at [103, 142] on div "SCC egg" at bounding box center [102, 144] width 61 height 6
type input "SCC egg"
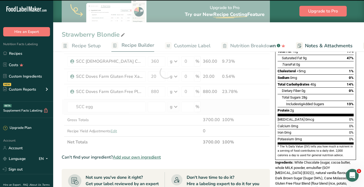
type input "0"
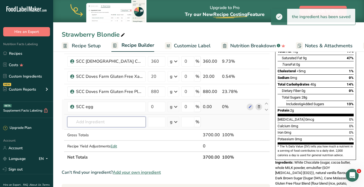
click at [103, 118] on input "text" at bounding box center [106, 122] width 78 height 11
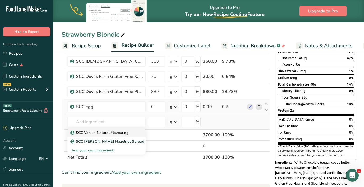
click at [107, 136] on link "SCC Vanilla Natural Flavouring" at bounding box center [106, 132] width 78 height 9
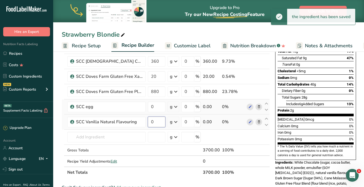
click at [155, 123] on input "0" at bounding box center [157, 122] width 18 height 11
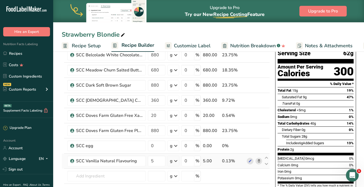
scroll to position [51, 0]
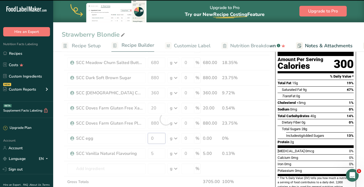
drag, startPoint x: 156, startPoint y: 139, endPoint x: 149, endPoint y: 139, distance: 7.2
click at [149, 139] on div "Ingredient * Amount * Unit * Waste * .a-a{fill:#347362;}.b-a{fill:#fff;} Grams …" at bounding box center [166, 119] width 208 height 181
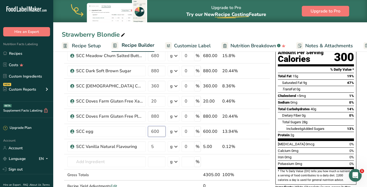
scroll to position [49, 0]
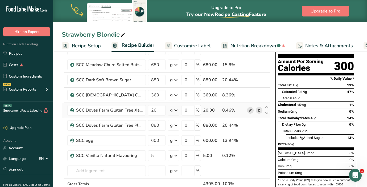
click at [248, 112] on div "Ingredient * Amount * Unit * Waste * .a-a{fill:#347362;}.b-a{fill:#fff;} Grams …" at bounding box center [166, 121] width 208 height 181
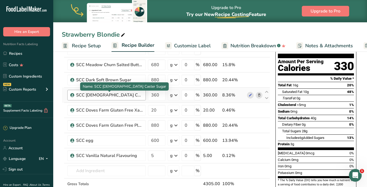
scroll to position [0, 0]
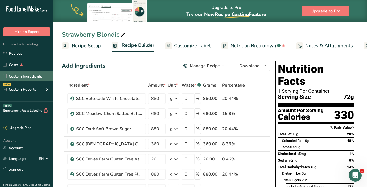
click at [35, 76] on link "Custom Ingredients" at bounding box center [26, 76] width 53 height 10
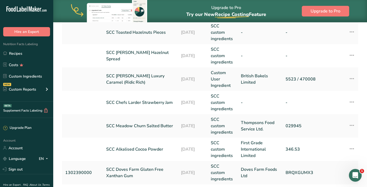
scroll to position [210, 0]
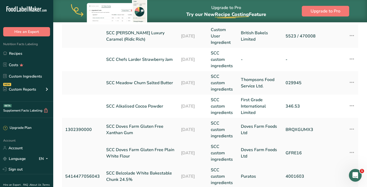
click at [140, 149] on link "SCC Doves Farm Gluten Free Plain White Flour" at bounding box center [140, 153] width 68 height 13
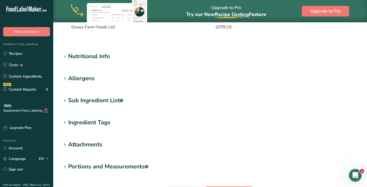
scroll to position [173, 0]
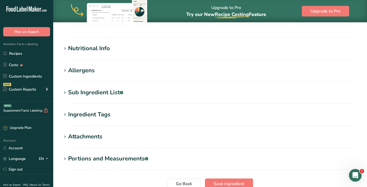
click at [119, 74] on h1 "Allergens" at bounding box center [210, 70] width 297 height 9
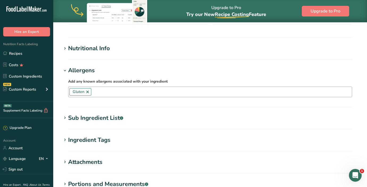
click at [88, 92] on link at bounding box center [87, 92] width 4 height 4
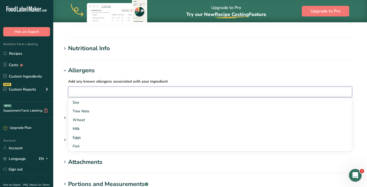
click at [96, 73] on h1 "Allergens" at bounding box center [210, 70] width 297 height 9
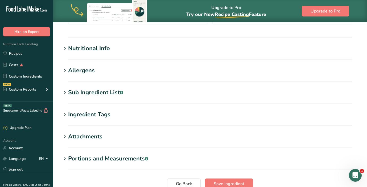
scroll to position [200, 0]
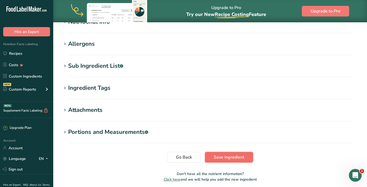
click at [227, 158] on span "Save ingredient" at bounding box center [229, 157] width 31 height 6
click at [227, 158] on section "Go Back Save ingredient" at bounding box center [210, 157] width 297 height 11
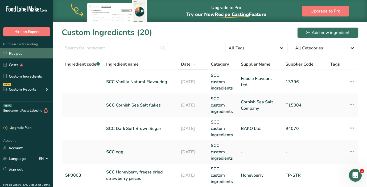
click at [25, 53] on link "Recipes" at bounding box center [26, 53] width 53 height 10
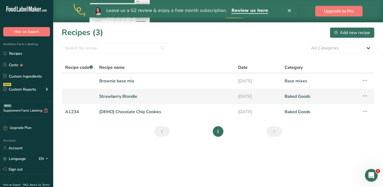
click at [114, 97] on link "Strawberry Blondie" at bounding box center [165, 96] width 132 height 11
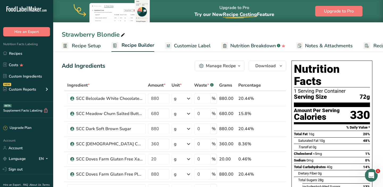
click at [80, 44] on span "Recipe Setup" at bounding box center [86, 45] width 29 height 7
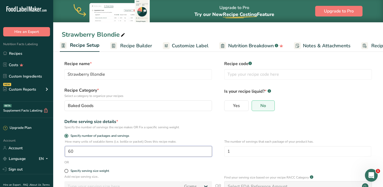
drag, startPoint x: 71, startPoint y: 152, endPoint x: 65, endPoint y: 152, distance: 5.3
click at [65, 152] on input "60" at bounding box center [138, 151] width 147 height 11
click at [128, 44] on span "Recipe Builder" at bounding box center [136, 45] width 32 height 7
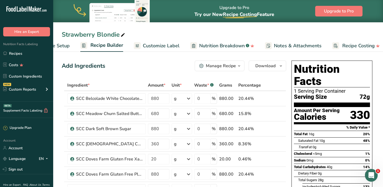
scroll to position [0, 36]
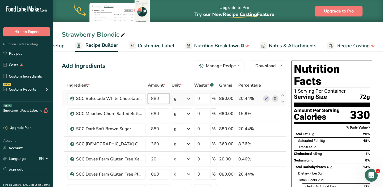
click at [153, 95] on input "880" at bounding box center [159, 98] width 22 height 11
drag, startPoint x: 160, startPoint y: 99, endPoint x: 147, endPoint y: 99, distance: 12.8
click at [147, 99] on td "880" at bounding box center [159, 98] width 24 height 15
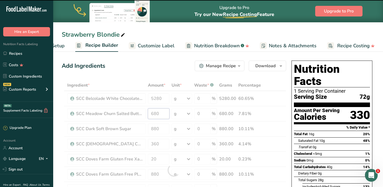
drag, startPoint x: 164, startPoint y: 114, endPoint x: 147, endPoint y: 114, distance: 17.0
click at [147, 114] on div "Ingredient * Amount * Unit * Waste * .a-a{fill:#347362;}.b-a{fill:#fff;} Grams …" at bounding box center [174, 170] width 224 height 181
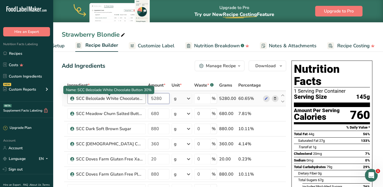
drag, startPoint x: 163, startPoint y: 100, endPoint x: 140, endPoint y: 100, distance: 22.9
click at [140, 100] on tr "SCC Belcolade White Chocolate Button 30% 5280 g Weight Units g kg mg See more V…" at bounding box center [174, 98] width 224 height 15
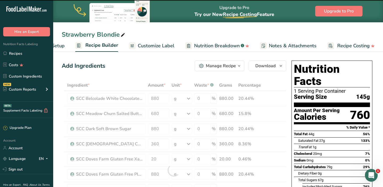
click at [64, 47] on span "Recipe Setup" at bounding box center [50, 45] width 29 height 7
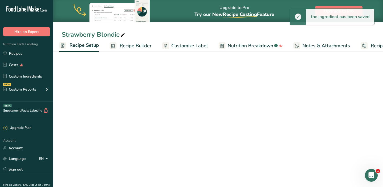
scroll to position [0, 2]
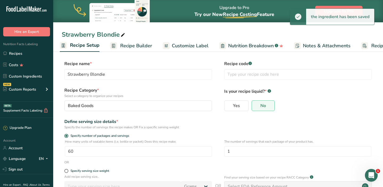
click at [76, 34] on div "Strawberry Blondie" at bounding box center [94, 35] width 64 height 10
click at [93, 34] on input "Strawberry Blondie" at bounding box center [218, 35] width 313 height 10
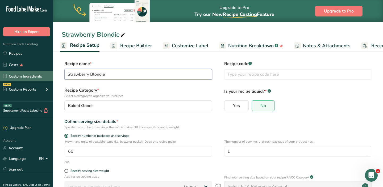
drag, startPoint x: 89, startPoint y: 76, endPoint x: 53, endPoint y: 74, distance: 36.7
click at [53, 74] on div ".a-20{fill:#fff;} Hire an Expert Nutrition Facts Labeling Recipes Costs Custom …" at bounding box center [191, 121] width 383 height 243
click at [95, 73] on input "Base Blondie" at bounding box center [138, 74] width 148 height 11
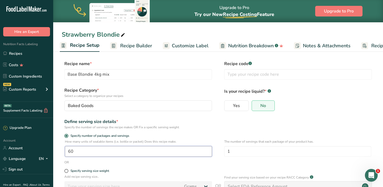
drag, startPoint x: 84, startPoint y: 151, endPoint x: 65, endPoint y: 151, distance: 19.7
click at [65, 151] on div "How many units of sealable items (i.e. bottle or packet) Does this recipe make.…" at bounding box center [218, 149] width 313 height 21
click at [177, 124] on div "Define serving size details *" at bounding box center [138, 122] width 148 height 6
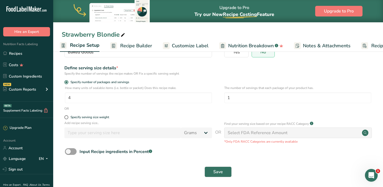
scroll to position [56, 0]
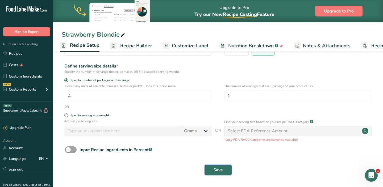
click at [221, 168] on span "Save" at bounding box center [218, 170] width 10 height 6
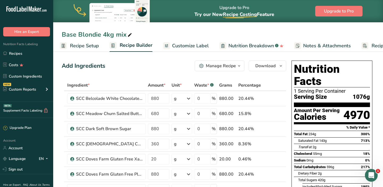
click at [130, 36] on icon at bounding box center [129, 34] width 5 height 7
click at [65, 34] on input "Base Blondie 4kg mix" at bounding box center [218, 35] width 313 height 10
click at [149, 61] on div "Add Ingredients Manage Recipe Delete Recipe Duplicate Recipe Scale Recipe Save …" at bounding box center [174, 66] width 224 height 11
click at [30, 54] on link "Recipes" at bounding box center [26, 53] width 53 height 10
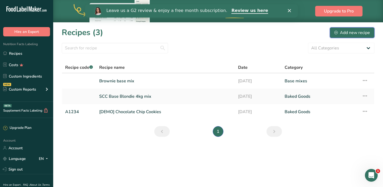
click at [342, 34] on div "Add new recipe" at bounding box center [352, 33] width 36 height 6
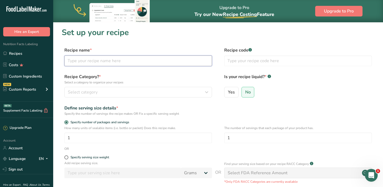
click at [166, 63] on input "text" at bounding box center [138, 61] width 148 height 11
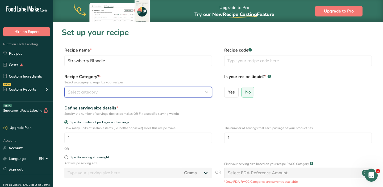
click at [168, 92] on div "Select category" at bounding box center [137, 92] width 138 height 6
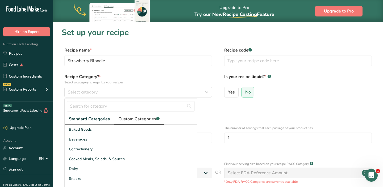
click at [154, 116] on span "Custom Categories .a-a{fill:#347362;}.b-a{fill:#fff;}" at bounding box center [138, 119] width 41 height 6
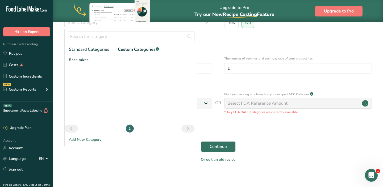
scroll to position [61, 0]
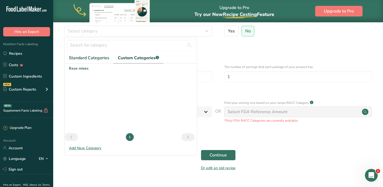
click at [94, 149] on div "Add New Category" at bounding box center [131, 148] width 132 height 6
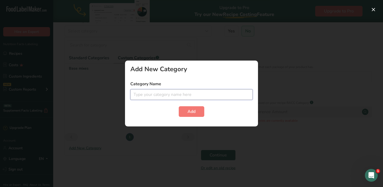
click at [144, 94] on input "text" at bounding box center [191, 94] width 122 height 11
click at [179, 106] on button "Add" at bounding box center [192, 111] width 26 height 11
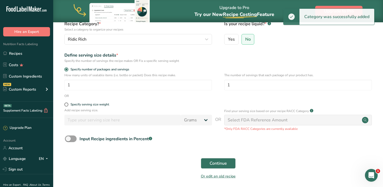
scroll to position [51, 0]
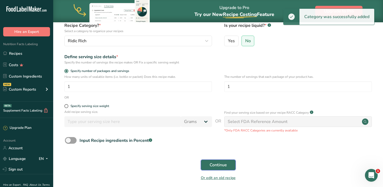
click at [214, 163] on span "Continue" at bounding box center [218, 165] width 17 height 6
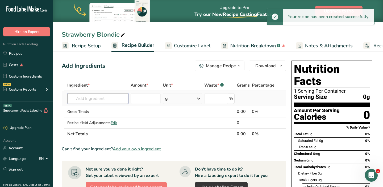
click at [108, 95] on input "text" at bounding box center [97, 98] width 61 height 11
